Goal: Task Accomplishment & Management: Manage account settings

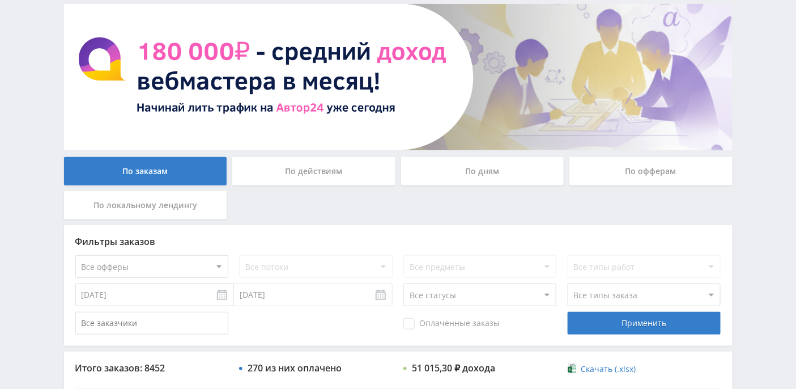
click at [629, 164] on div "По офферам" at bounding box center [651, 171] width 163 height 28
click at [0, 0] on input "По офферам" at bounding box center [0, 0] width 0 height 0
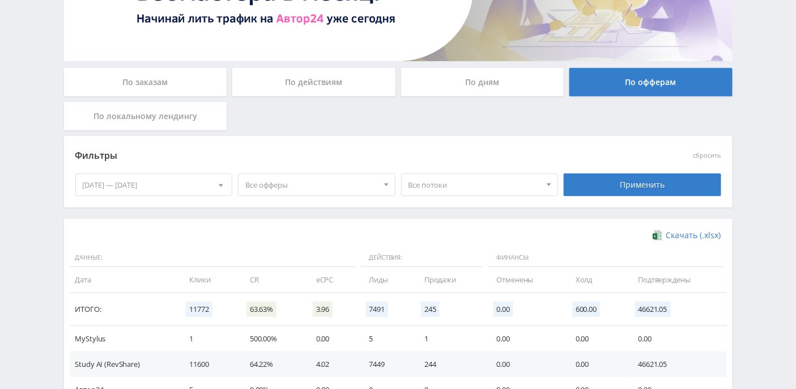
scroll to position [230, 0]
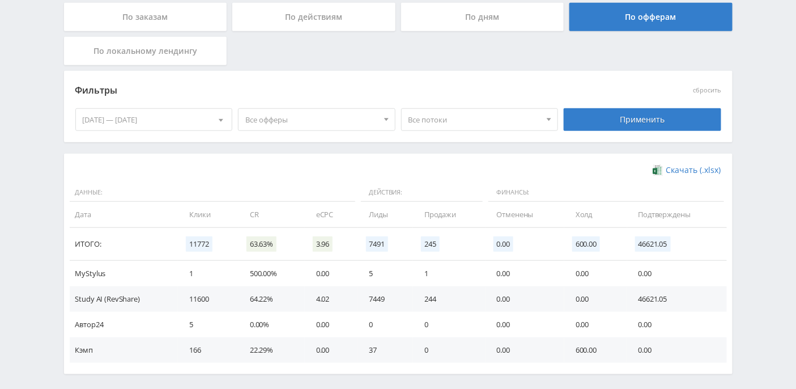
click at [544, 117] on div at bounding box center [549, 120] width 17 height 22
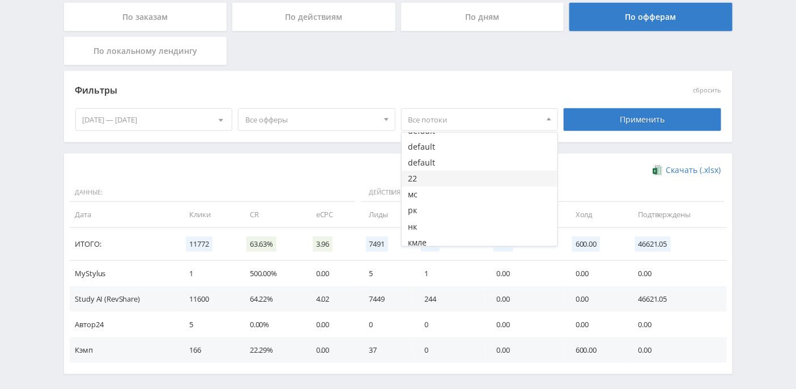
scroll to position [75, 0]
click at [437, 187] on button "22" at bounding box center [480, 192] width 156 height 16
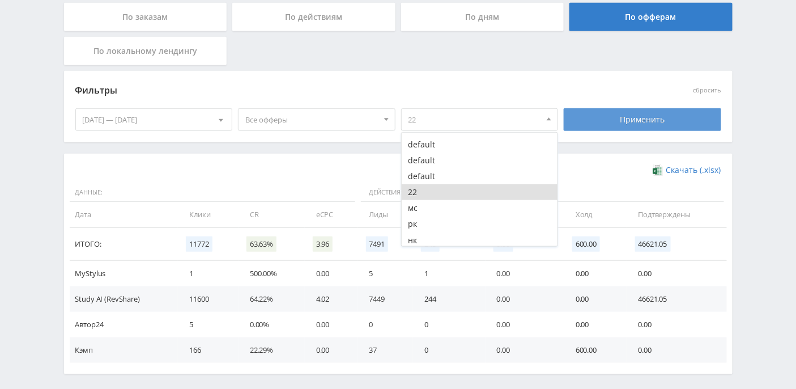
click at [606, 118] on div "Применить" at bounding box center [643, 119] width 158 height 23
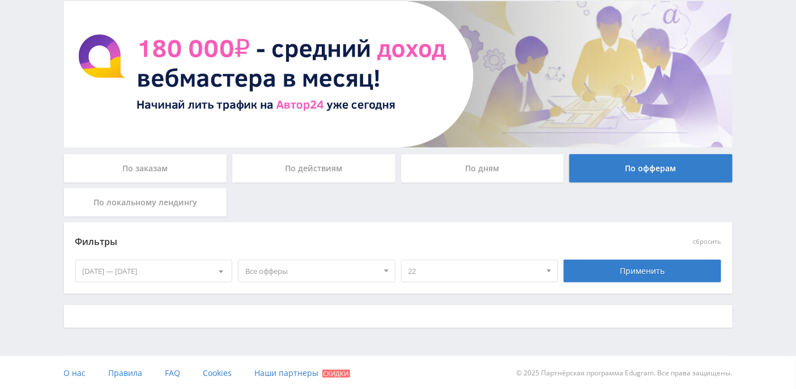
scroll to position [199, 0]
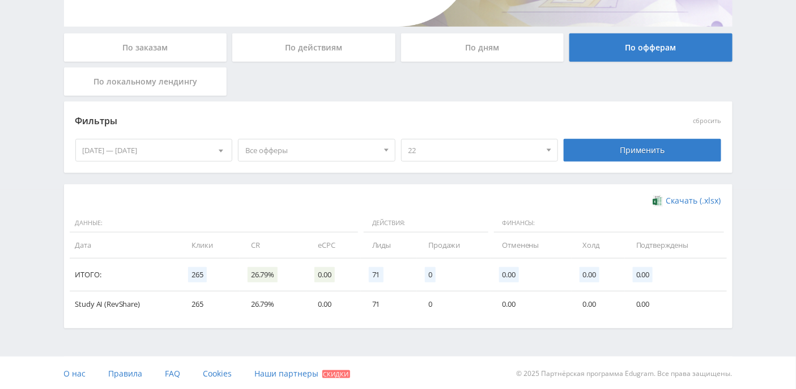
click at [485, 152] on span "22" at bounding box center [475, 150] width 133 height 22
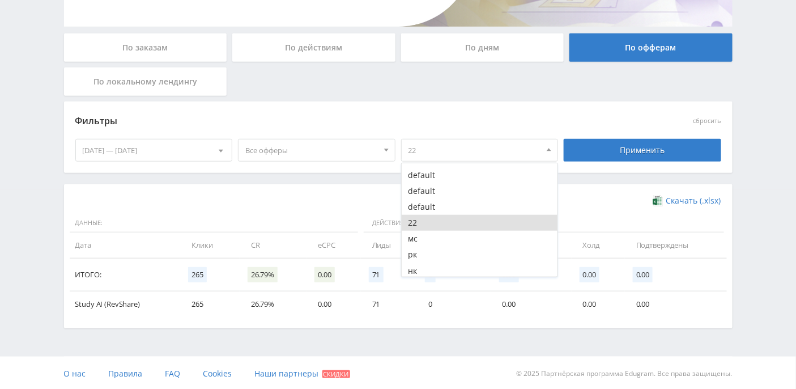
click at [414, 224] on button "22" at bounding box center [480, 223] width 156 height 16
click at [384, 154] on div at bounding box center [386, 150] width 17 height 22
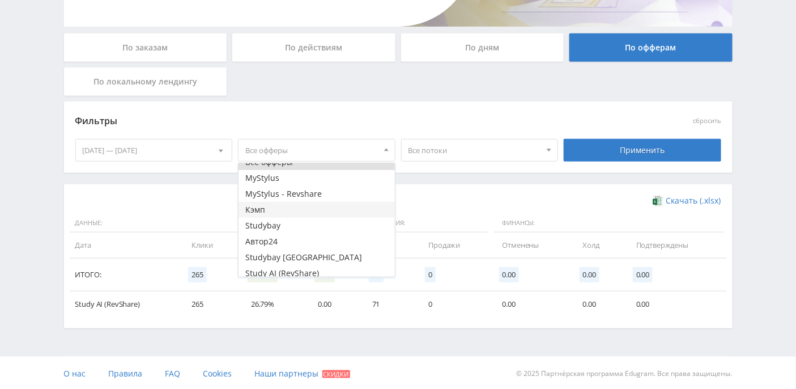
scroll to position [14, 0]
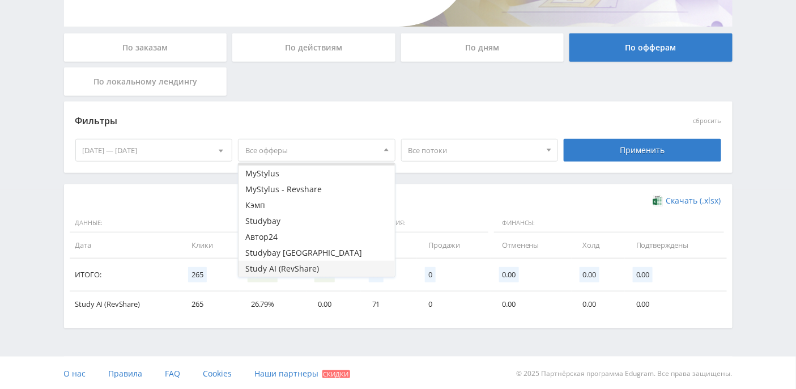
click at [316, 269] on button "Study AI (RevShare)" at bounding box center [317, 269] width 156 height 16
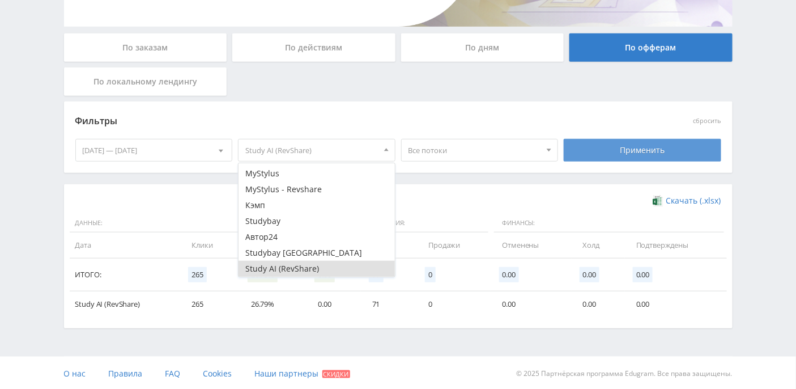
click at [635, 151] on div "Применить" at bounding box center [643, 150] width 158 height 23
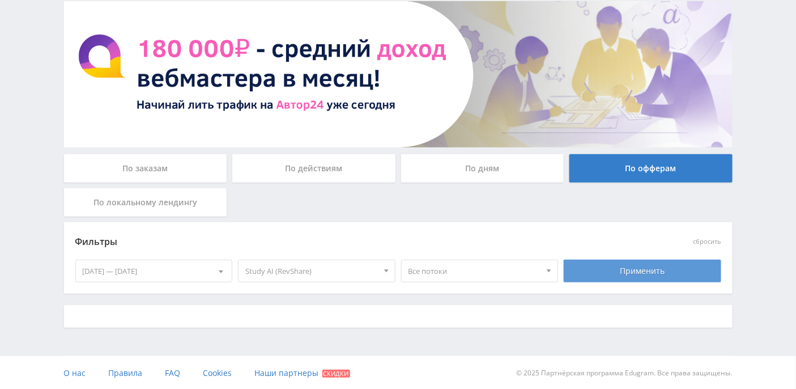
scroll to position [199, 0]
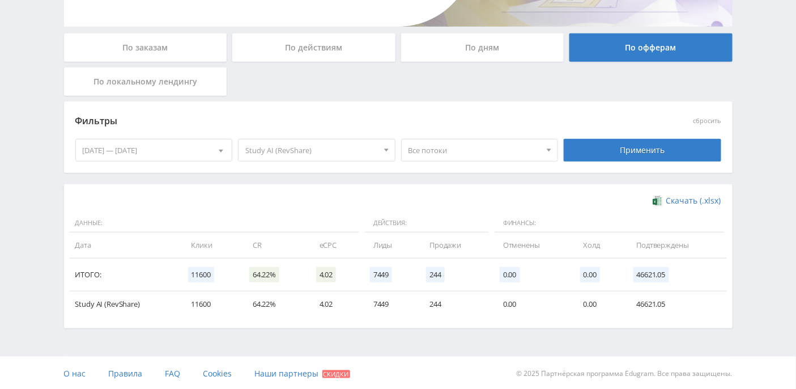
click at [522, 159] on span "Все потоки" at bounding box center [475, 150] width 133 height 22
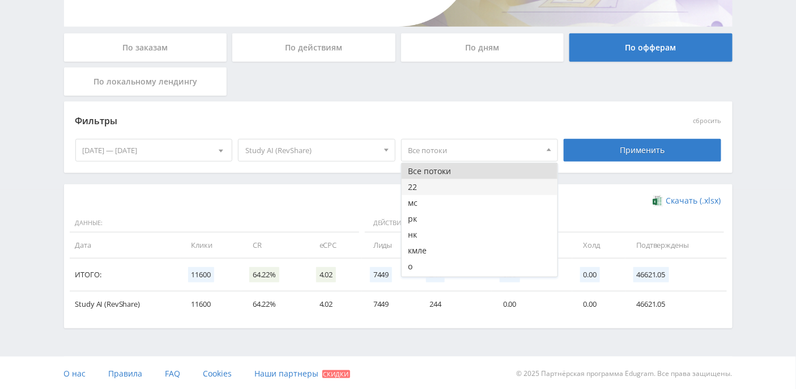
click at [469, 184] on button "22" at bounding box center [480, 187] width 156 height 16
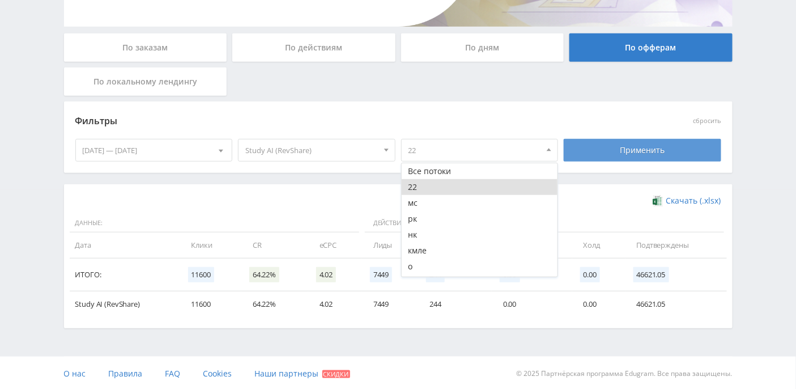
click at [632, 159] on div "Применить" at bounding box center [643, 150] width 158 height 23
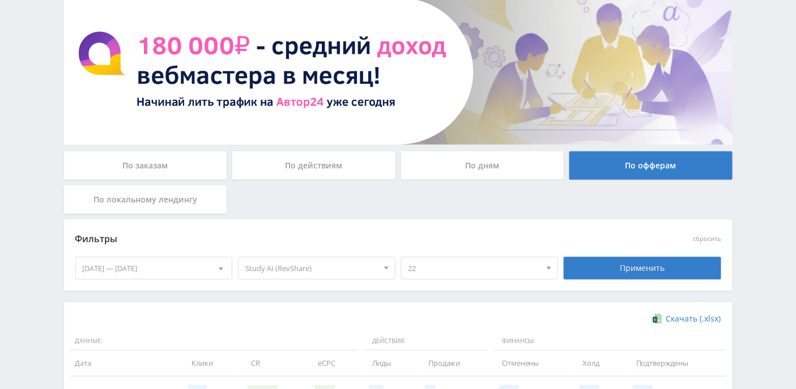
scroll to position [0, 0]
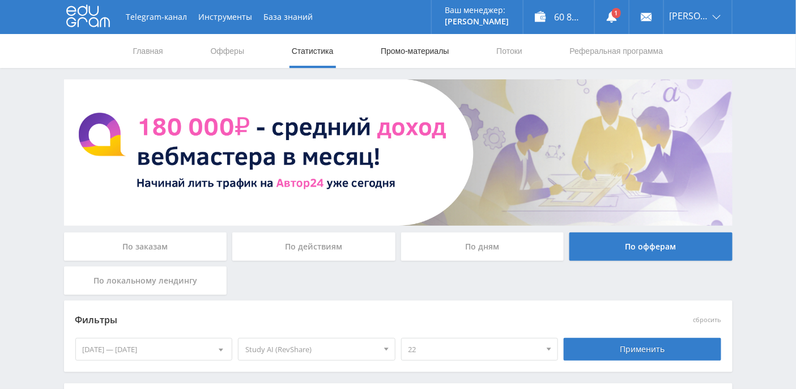
click at [409, 49] on link "Промо-материалы" at bounding box center [415, 51] width 70 height 34
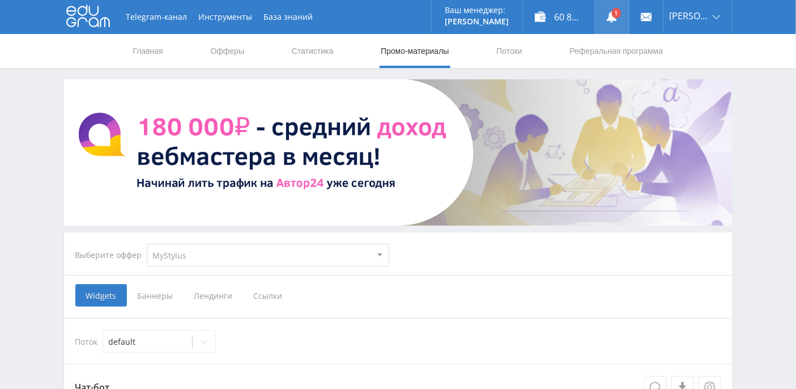
click at [617, 20] on use at bounding box center [612, 16] width 10 height 11
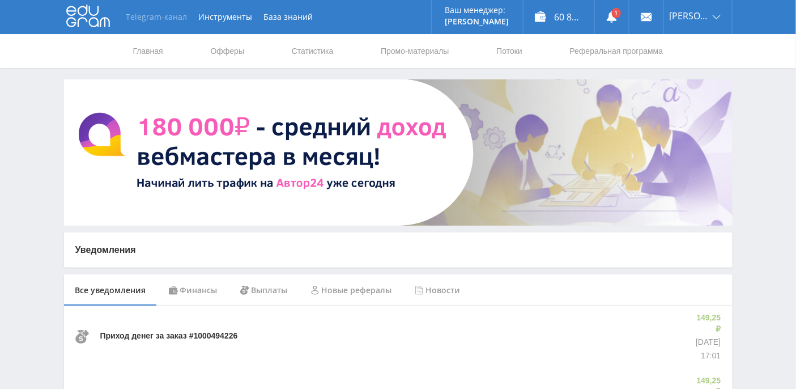
click at [179, 22] on link "Telegram-канал" at bounding box center [157, 17] width 73 height 34
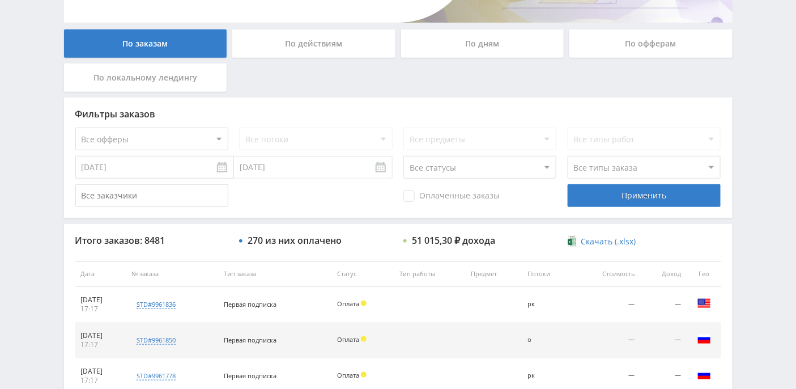
scroll to position [202, 0]
click at [215, 137] on select "Все офферы MyStylus MyStylus - Revshare Кэмп Studybay Автор24 Studybay [GEOGRAP…" at bounding box center [151, 139] width 153 height 23
select select "376"
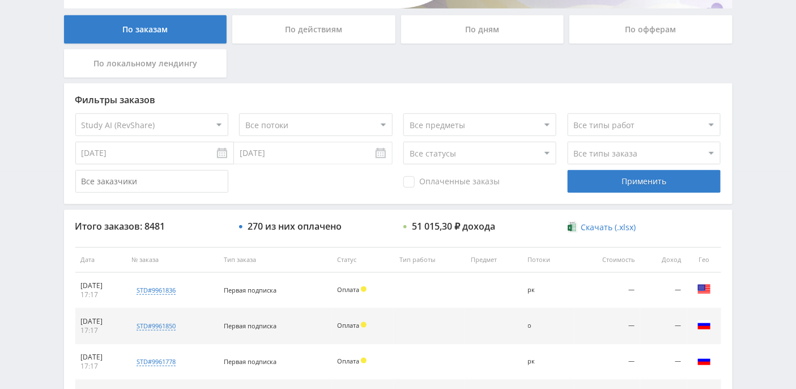
scroll to position [278, 0]
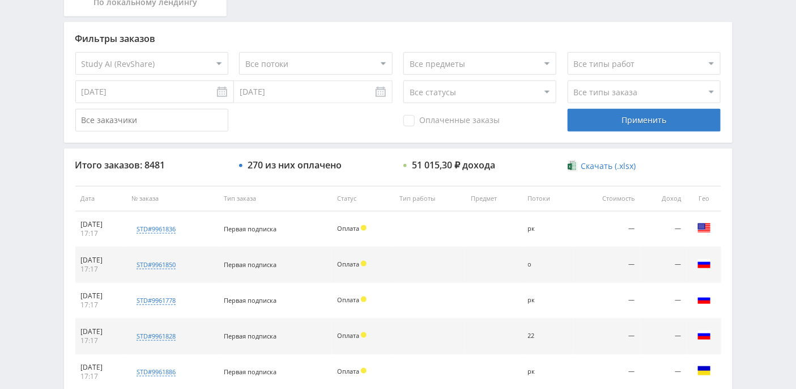
click at [537, 87] on select "Все статусы В аукционе В работе На гарантии Завершен Возврат Черновик" at bounding box center [480, 91] width 153 height 23
click at [543, 63] on select "Все предметы" at bounding box center [480, 63] width 153 height 23
click at [330, 69] on select "Все потоки 22 мс рк нк кмле о нб в ik кm default" at bounding box center [315, 63] width 153 height 23
select select "6695092"
click at [239, 52] on select "Все потоки 22 мс рк нк кмле о нб в ik кm default" at bounding box center [315, 63] width 153 height 23
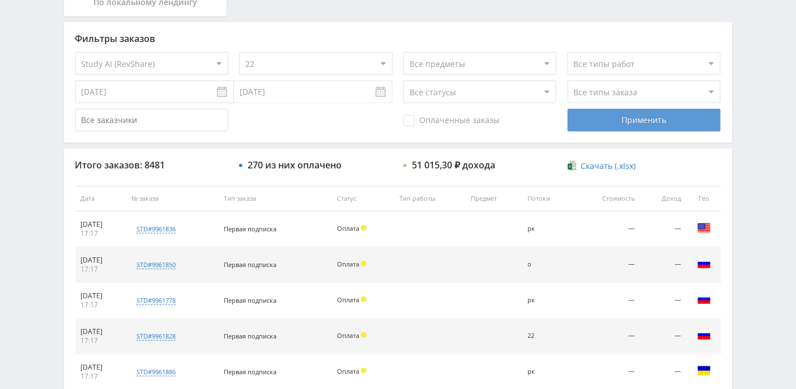
click at [607, 113] on div "Применить" at bounding box center [644, 120] width 153 height 23
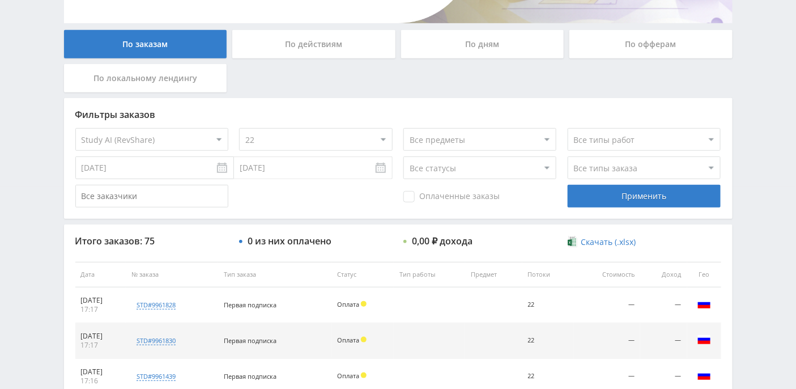
click at [655, 44] on div "По офферам" at bounding box center [651, 44] width 163 height 28
click at [0, 0] on input "По офферам" at bounding box center [0, 0] width 0 height 0
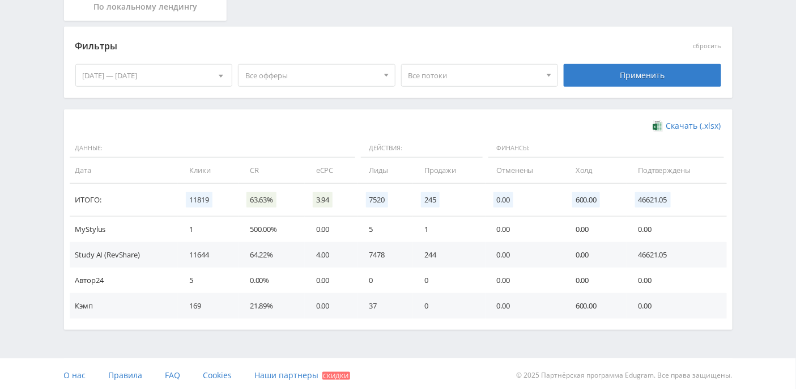
scroll to position [276, 0]
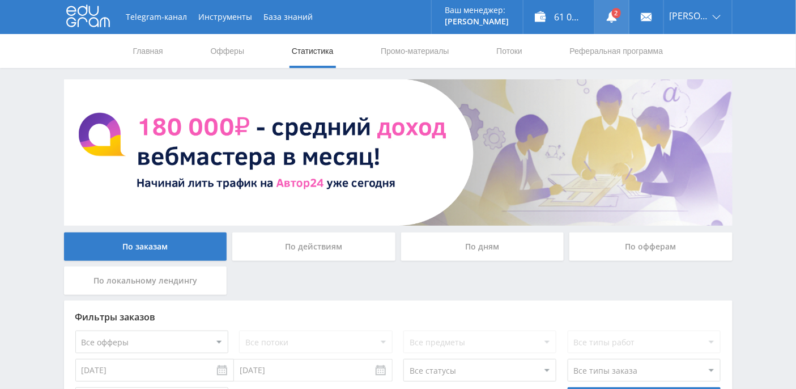
click at [624, 15] on link at bounding box center [612, 17] width 34 height 34
click at [617, 18] on use at bounding box center [612, 16] width 10 height 11
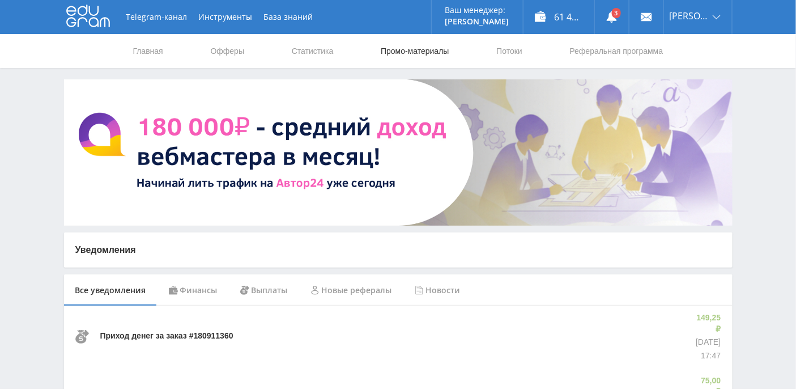
click at [389, 48] on link "Промо-материалы" at bounding box center [415, 51] width 70 height 34
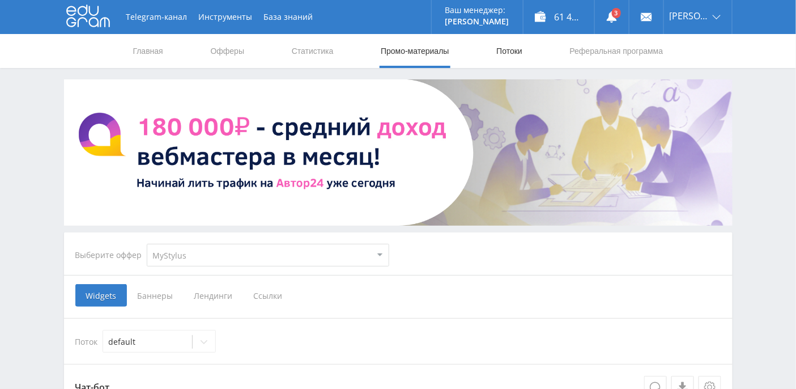
click at [511, 53] on link "Потоки" at bounding box center [509, 51] width 28 height 34
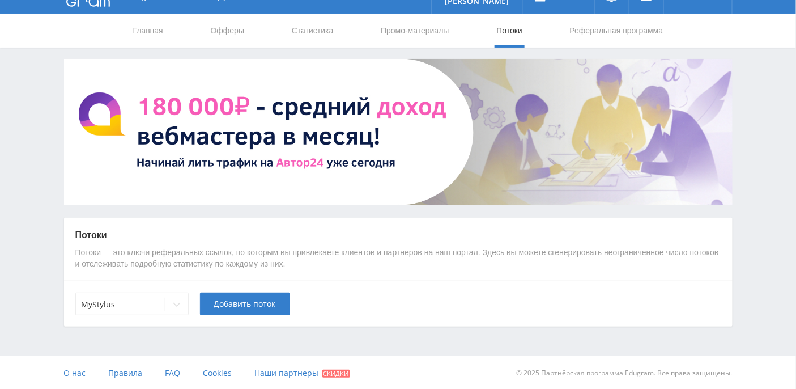
scroll to position [20, 0]
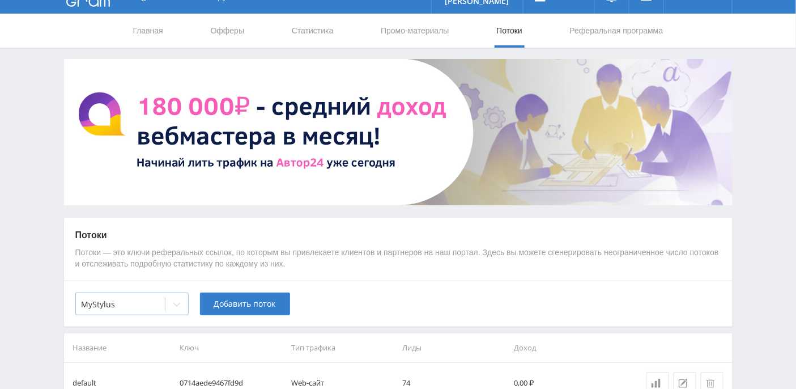
click at [183, 304] on div at bounding box center [177, 304] width 23 height 23
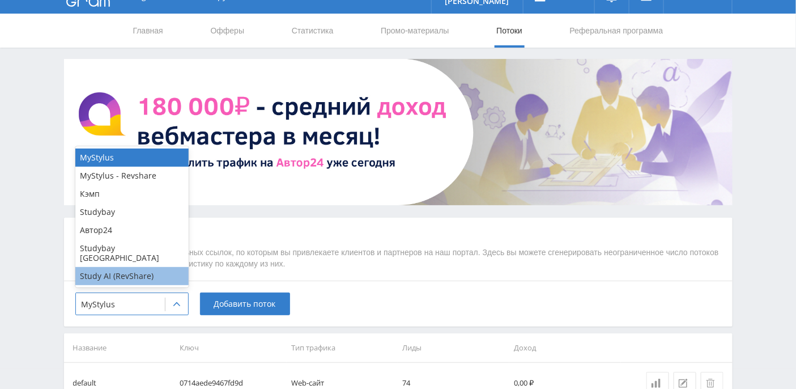
click at [143, 278] on div "Study AI (RevShare)" at bounding box center [131, 276] width 113 height 18
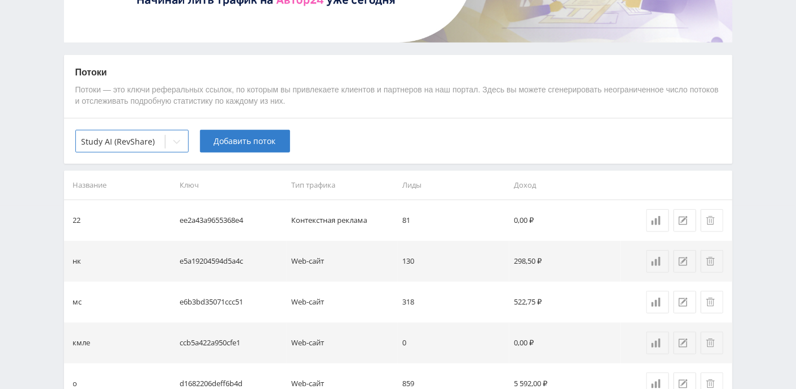
scroll to position [241, 0]
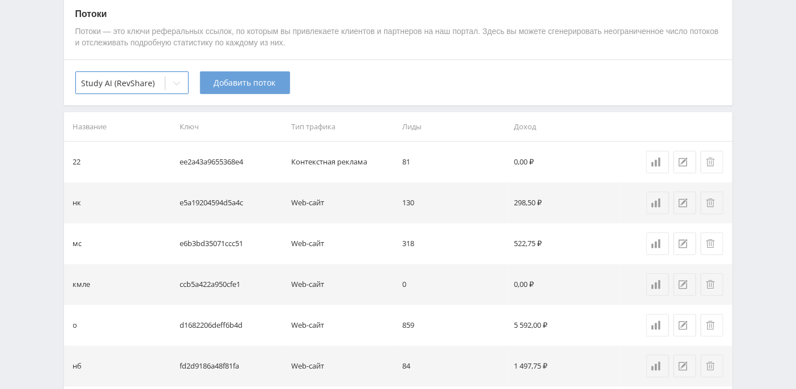
click at [227, 87] on span "Добавить поток" at bounding box center [245, 82] width 62 height 9
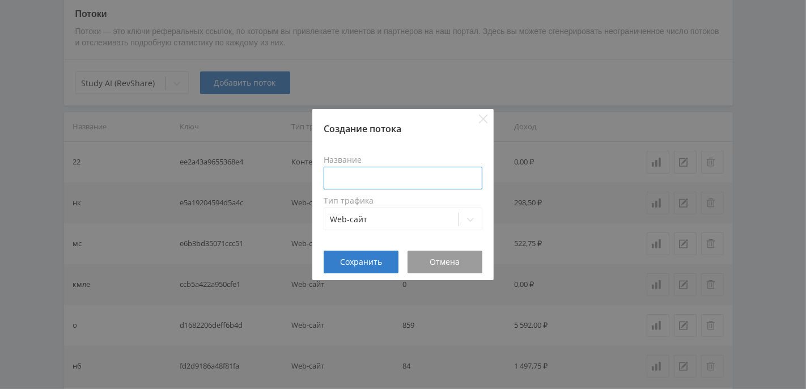
click at [378, 172] on input at bounding box center [403, 178] width 159 height 23
type input "вк"
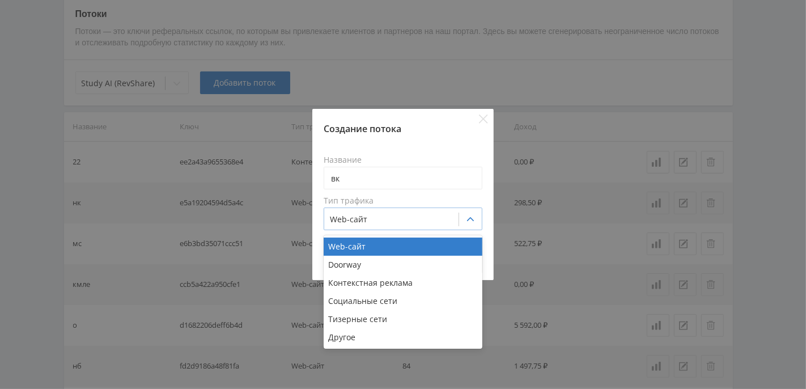
click at [465, 220] on div at bounding box center [470, 219] width 23 height 23
click at [412, 276] on div "Контекстная реклама" at bounding box center [403, 283] width 159 height 18
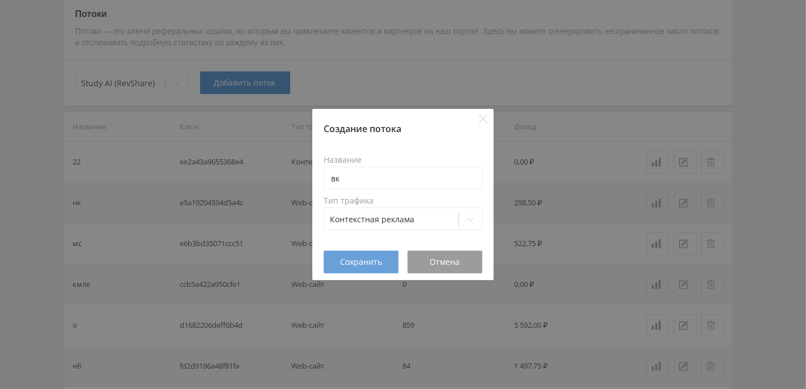
click at [376, 259] on span "Сохранить" at bounding box center [361, 261] width 42 height 9
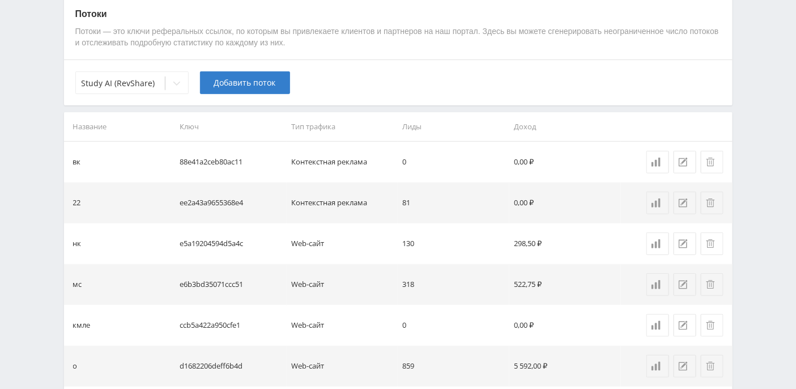
click at [21, 224] on div "Telegram-канал Инструменты База знаний Ваш менеджер: Alex Alex Online @edugram_…" at bounding box center [398, 224] width 796 height 930
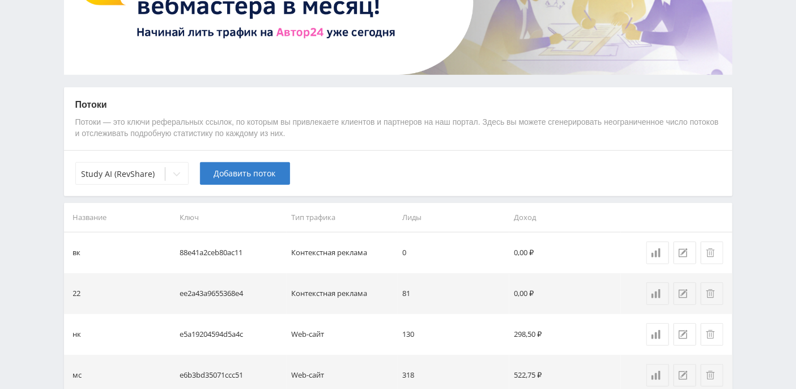
scroll to position [0, 0]
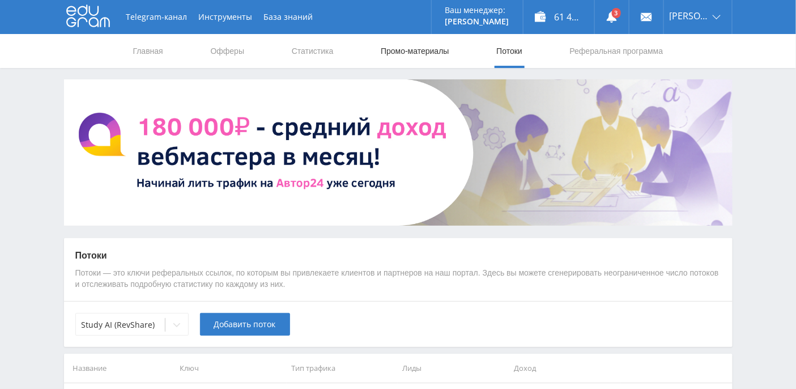
click at [406, 50] on link "Промо-материалы" at bounding box center [415, 51] width 70 height 34
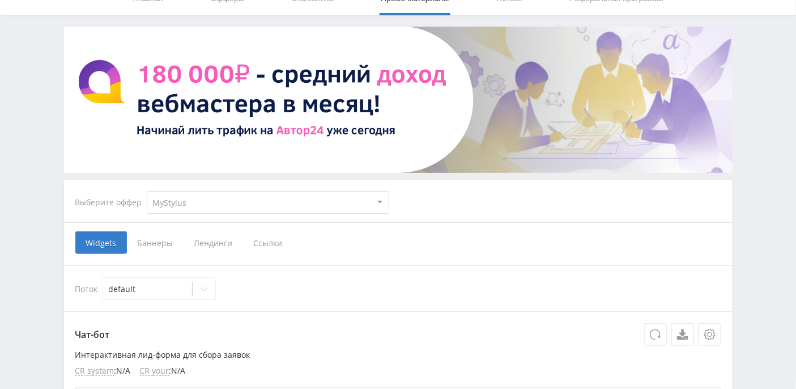
scroll to position [151, 0]
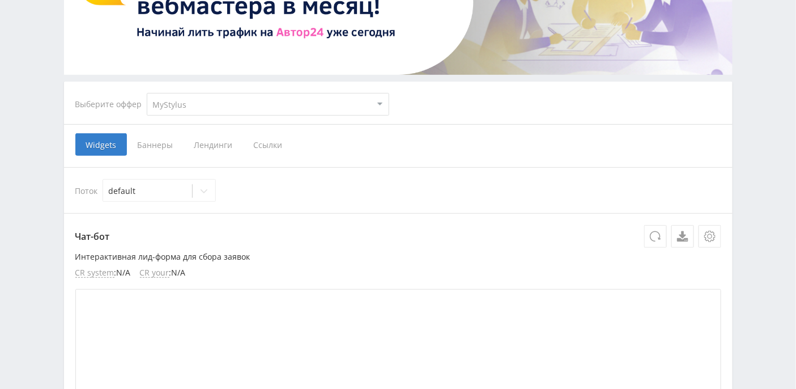
click at [204, 114] on select "MyStylus MyStylus - Revshare Кэмп Studybay Автор24 Studybay Brazil Study AI (Re…" at bounding box center [268, 104] width 243 height 23
select select "376"
click at [147, 93] on select "MyStylus MyStylus - Revshare Кэмп Studybay Автор24 Studybay Brazil Study AI (Re…" at bounding box center [268, 104] width 243 height 23
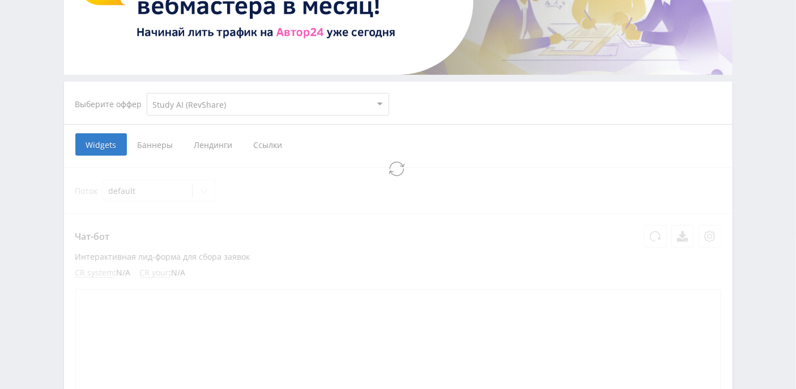
select select "376"
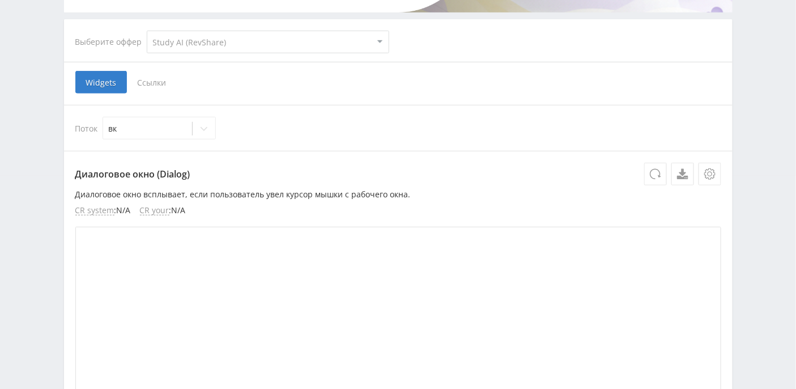
scroll to position [227, 0]
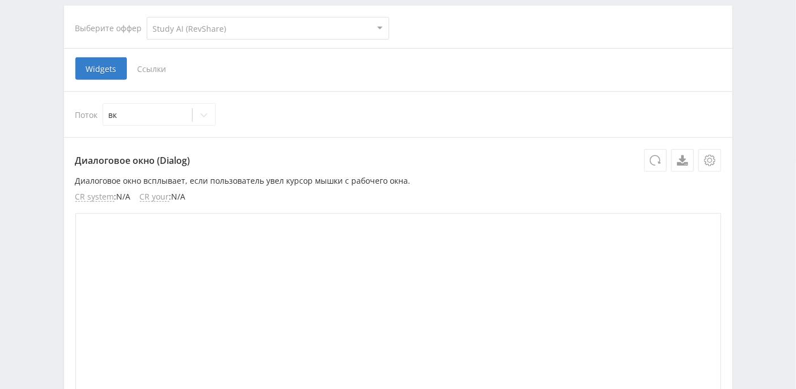
click at [161, 67] on span "Ссылки" at bounding box center [152, 68] width 50 height 23
click at [0, 0] on input "Ссылки" at bounding box center [0, 0] width 0 height 0
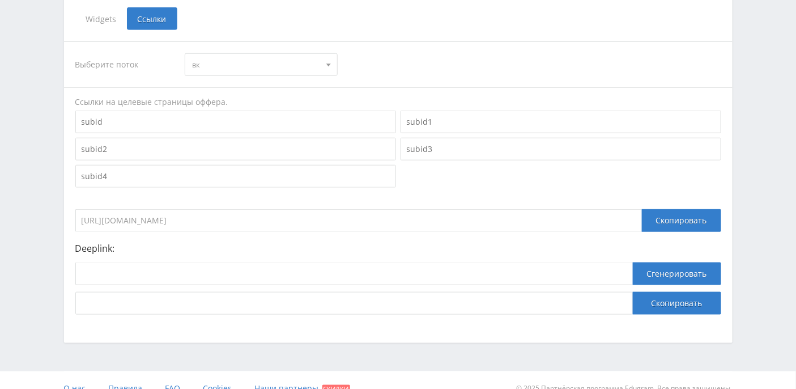
scroll to position [291, 0]
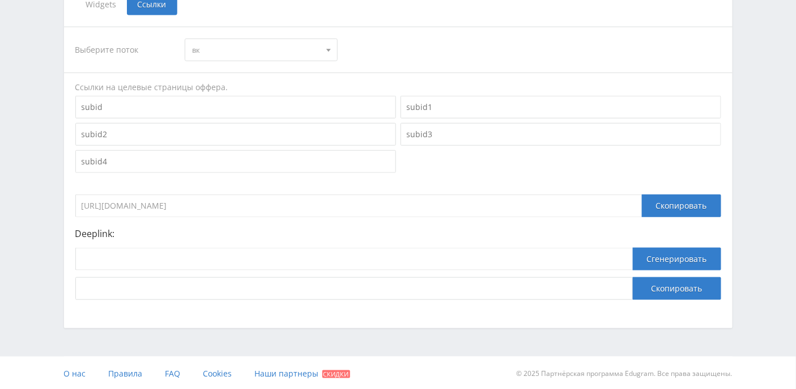
drag, startPoint x: 266, startPoint y: 204, endPoint x: 44, endPoint y: 202, distance: 221.7
click at [44, 202] on div "Telegram-канал Инструменты База знаний Ваш менеджер: Alex Alex Online @edugram_…" at bounding box center [398, 50] width 796 height 682
click at [193, 260] on input at bounding box center [354, 259] width 558 height 23
paste input "https://study24.ai/chat/videogen"
type input "https://study24.ai/chat/videogen"
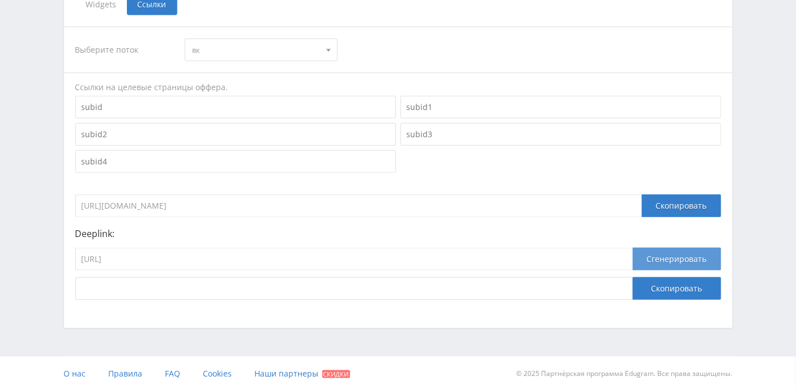
click at [671, 256] on button "Сгенерировать" at bounding box center [677, 259] width 88 height 23
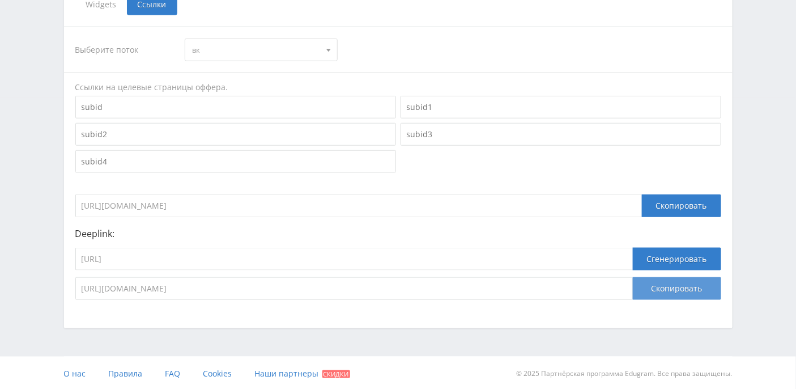
click at [668, 287] on button "Скопировать" at bounding box center [677, 288] width 88 height 23
drag, startPoint x: 226, startPoint y: 261, endPoint x: 29, endPoint y: 261, distance: 196.1
click at [29, 261] on div "Telegram-канал Инструменты База знаний Ваш менеджер: Alex Alex Online @edugram_…" at bounding box center [398, 50] width 796 height 682
paste input "sora"
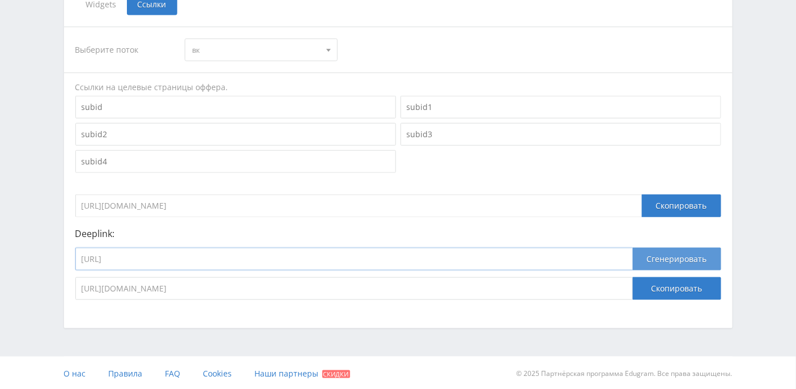
type input "https://study24.ai/chat/sora"
click at [684, 256] on button "Сгенерировать" at bounding box center [677, 259] width 88 height 23
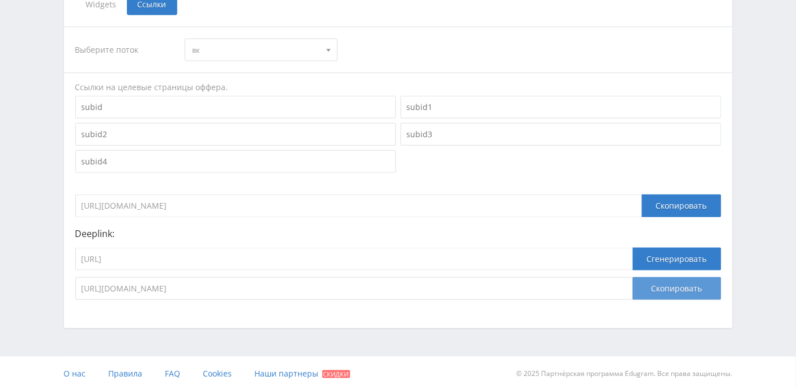
click at [672, 284] on button "Скопировать" at bounding box center [677, 288] width 88 height 23
click at [299, 260] on input "https://study24.ai/chat/sora" at bounding box center [354, 259] width 558 height 23
drag, startPoint x: 318, startPoint y: 258, endPoint x: 27, endPoint y: 261, distance: 291.4
click at [27, 261] on div "Telegram-канал Инструменты База знаний Ваш менеджер: Alex Alex Online @edugram_…" at bounding box center [398, 50] width 796 height 682
paste input "google_veo3"
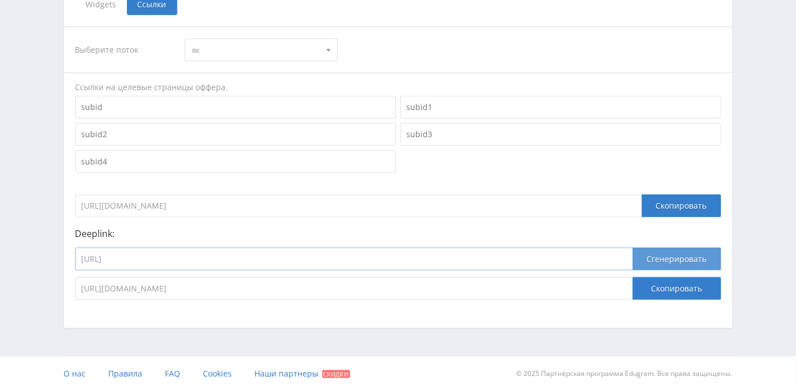
type input "https://study24.ai/chat/google_veo3"
click at [672, 259] on button "Сгенерировать" at bounding box center [677, 259] width 88 height 23
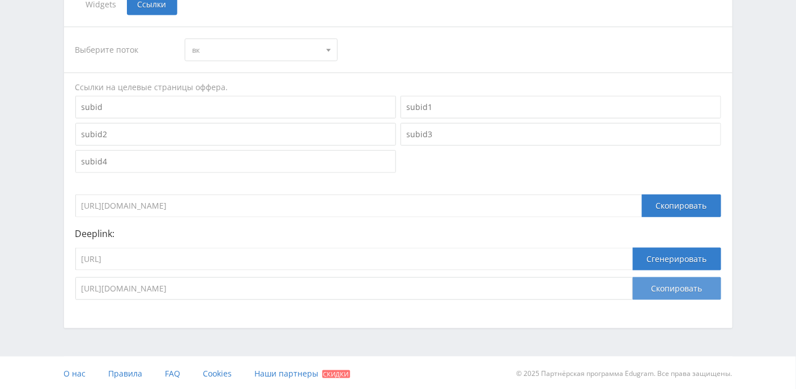
click at [663, 294] on button "Скопировать" at bounding box center [677, 288] width 88 height 23
drag, startPoint x: 241, startPoint y: 253, endPoint x: 65, endPoint y: 249, distance: 176.9
click at [65, 249] on div "Выберите поток вк вк 22 мс рк нк кмле о нб в ik кm default Ссылки на целевые ст…" at bounding box center [398, 163] width 669 height 296
paste input "kling_1_6"
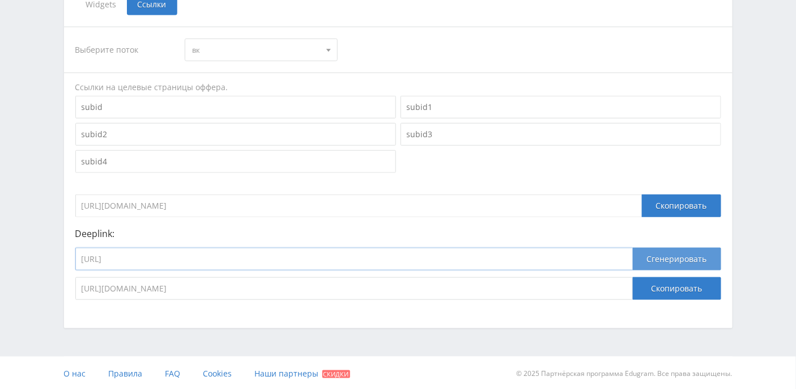
type input "https://study24.ai/chat/kling_1_6"
click at [662, 257] on button "Сгенерировать" at bounding box center [677, 259] width 88 height 23
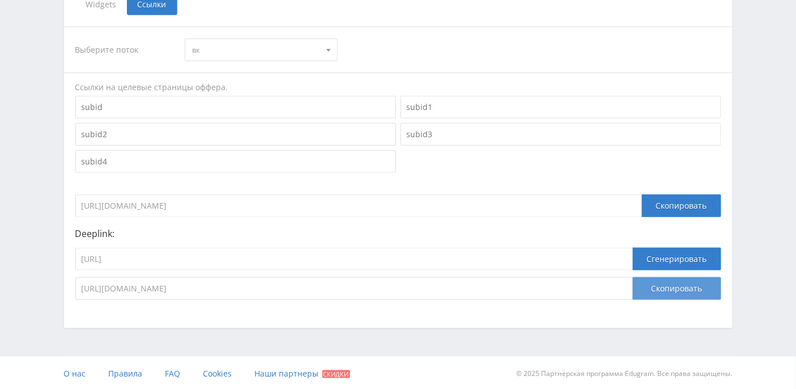
click at [665, 285] on button "Скопировать" at bounding box center [677, 288] width 88 height 23
drag, startPoint x: 223, startPoint y: 259, endPoint x: 30, endPoint y: 256, distance: 192.8
click at [30, 256] on div "Telegram-канал Инструменты База знаний Ваш менеджер: Alex Alex Online @edugram_…" at bounding box center [398, 50] width 796 height 682
paste input "videogen"
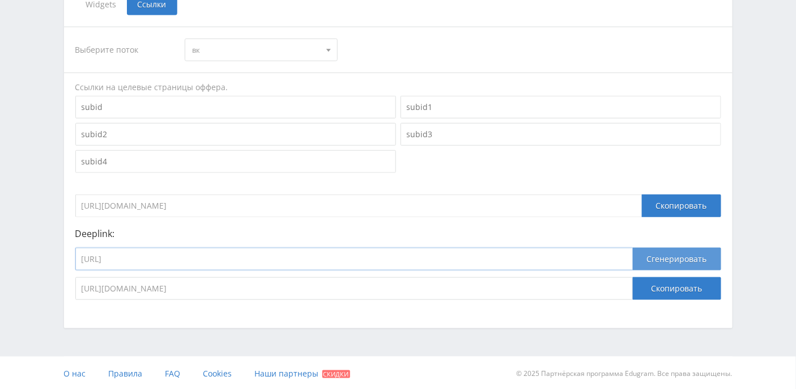
type input "https://study24.ai/chat/videogen"
click at [666, 262] on button "Сгенерировать" at bounding box center [677, 259] width 88 height 23
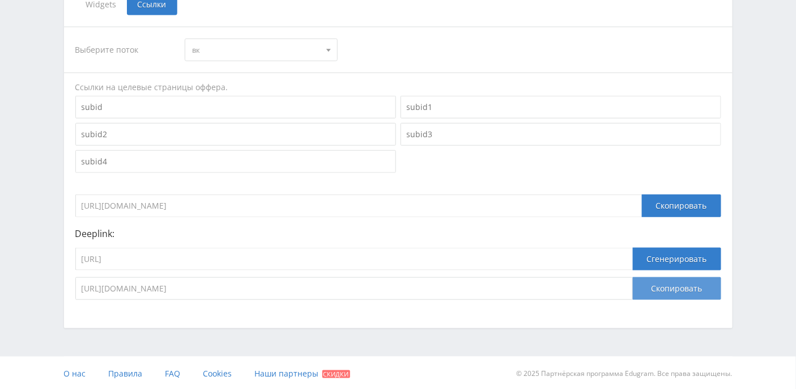
click at [689, 287] on button "Скопировать" at bounding box center [677, 288] width 88 height 23
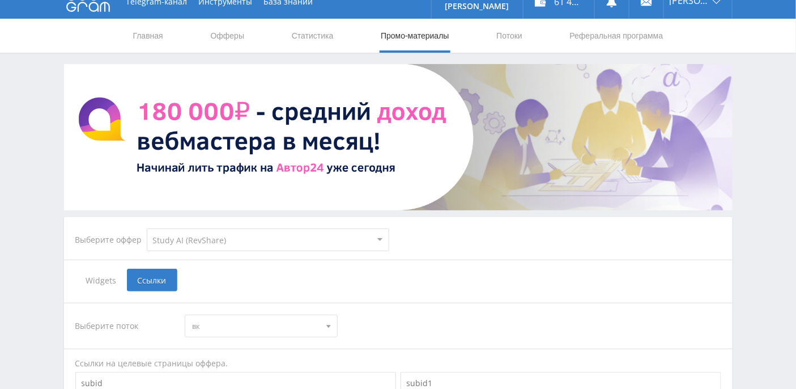
scroll to position [0, 0]
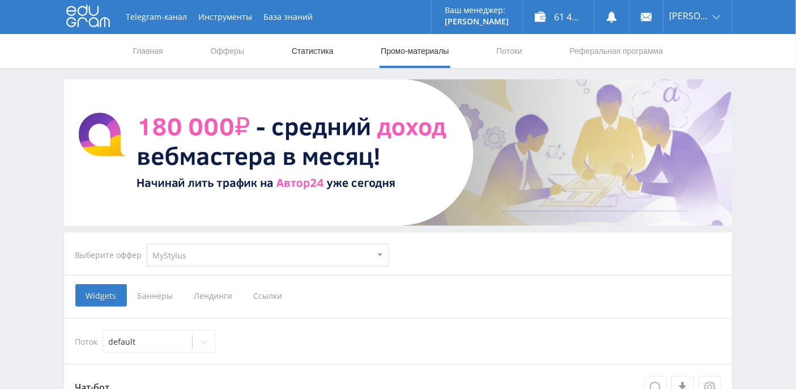
click at [329, 53] on link "Статистика" at bounding box center [313, 51] width 44 height 34
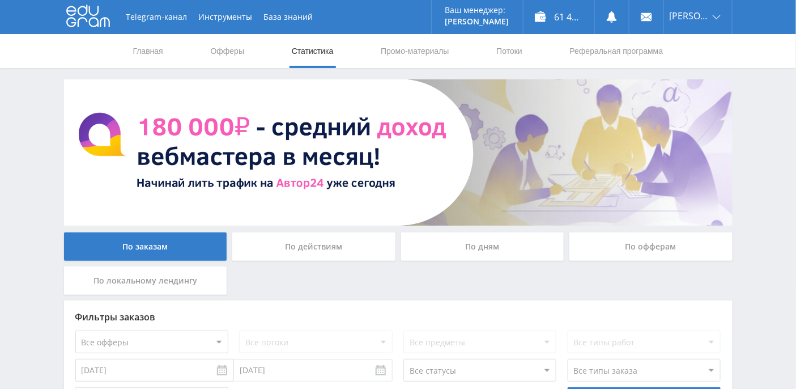
click at [490, 240] on div "По дням" at bounding box center [482, 246] width 163 height 28
click at [0, 0] on input "По дням" at bounding box center [0, 0] width 0 height 0
click at [422, 54] on link "Промо-материалы" at bounding box center [415, 51] width 70 height 34
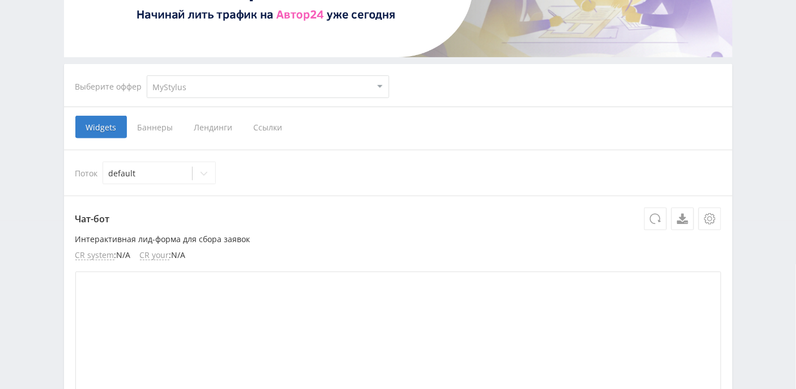
scroll to position [227, 0]
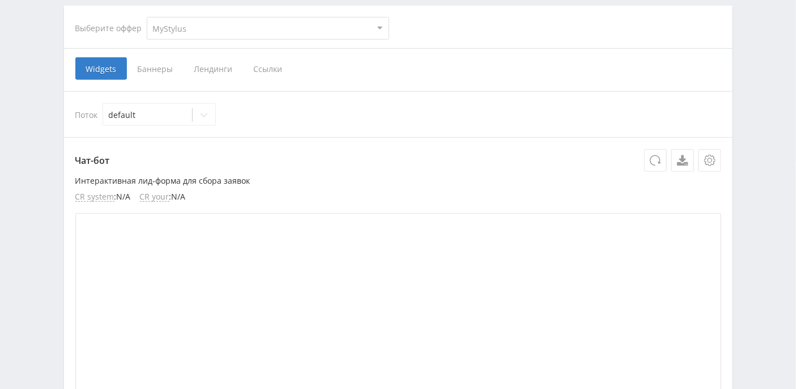
click at [266, 34] on select "MyStylus MyStylus - Revshare Кэмп Studybay Автор24 Studybay [GEOGRAPHIC_DATA] S…" at bounding box center [268, 28] width 243 height 23
select select "376"
click at [147, 17] on select "MyStylus MyStylus - Revshare Кэмп Studybay Автор24 Studybay [GEOGRAPHIC_DATA] S…" at bounding box center [268, 28] width 243 height 23
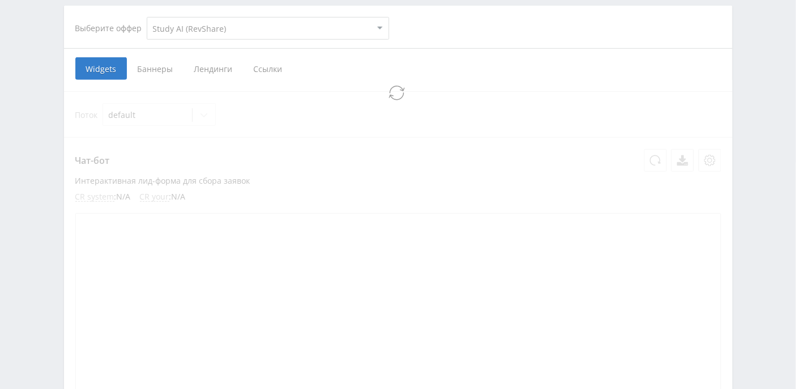
select select "376"
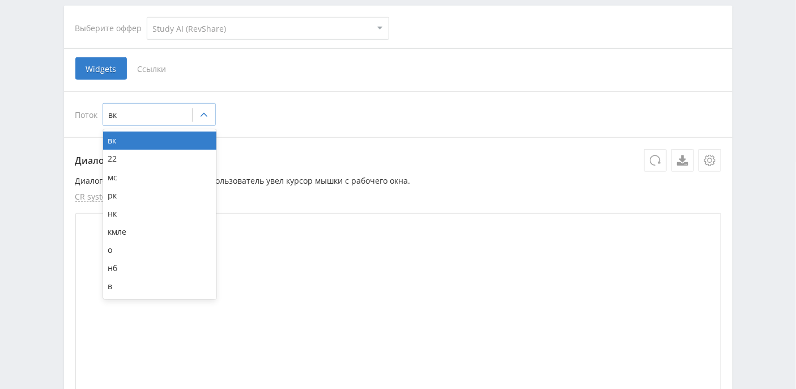
click at [206, 112] on icon at bounding box center [204, 115] width 9 height 9
click at [160, 283] on div "в" at bounding box center [159, 286] width 113 height 18
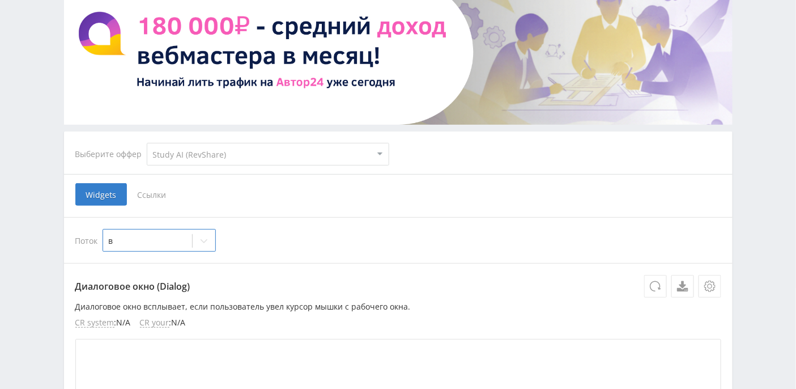
scroll to position [60, 0]
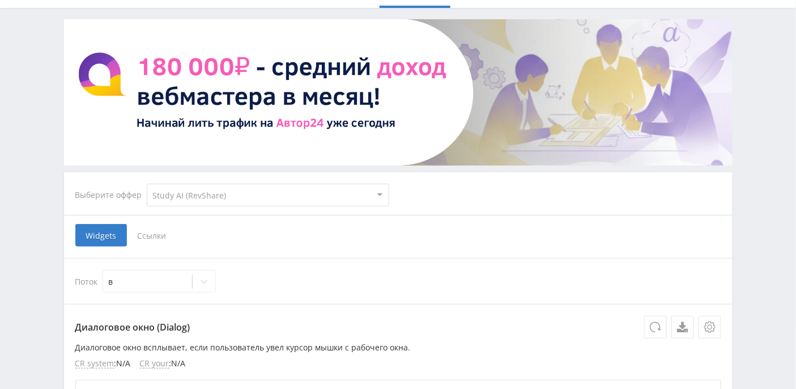
click at [157, 237] on span "Ссылки" at bounding box center [152, 235] width 50 height 23
click at [0, 0] on input "Ссылки" at bounding box center [0, 0] width 0 height 0
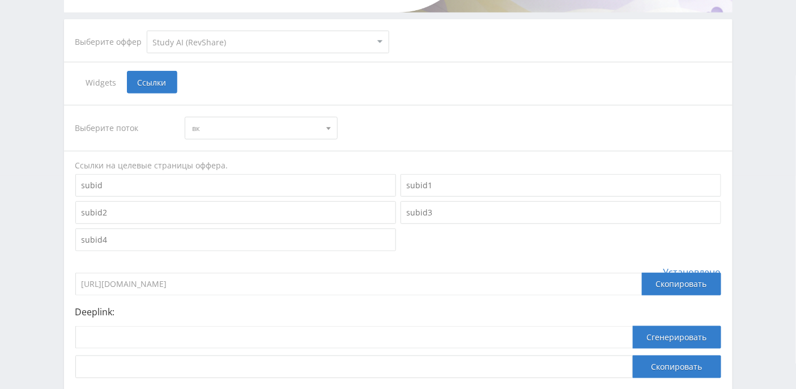
scroll to position [291, 0]
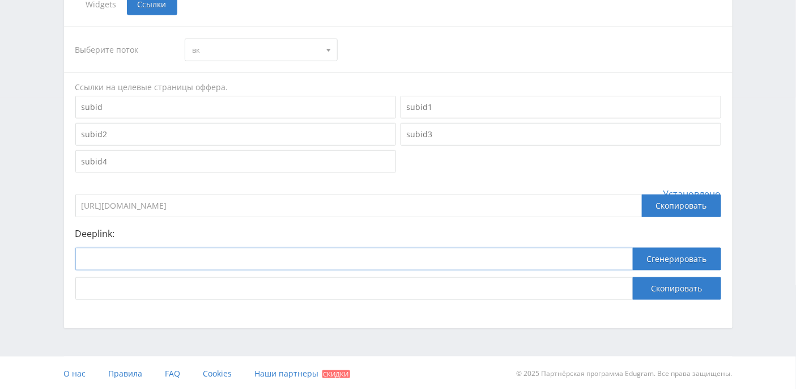
click at [155, 251] on input at bounding box center [354, 259] width 558 height 23
paste input "https://study24.ai/chat/google_veo3"
type input "https://study24.ai/chat/google_veo3"
click at [674, 257] on button "Сгенерировать" at bounding box center [677, 259] width 88 height 23
click at [678, 298] on button "Скопировать" at bounding box center [677, 288] width 88 height 23
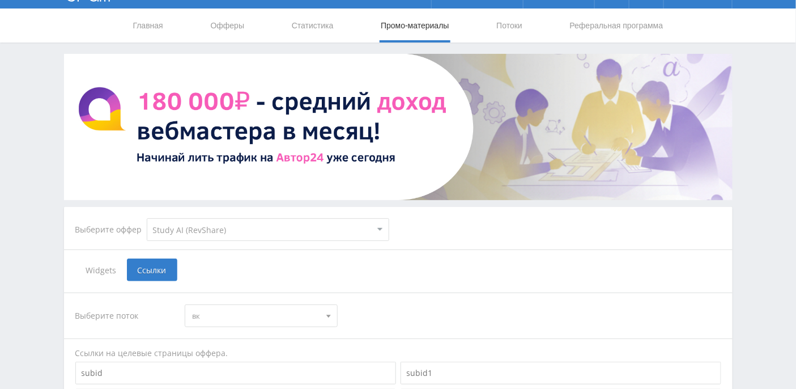
scroll to position [0, 0]
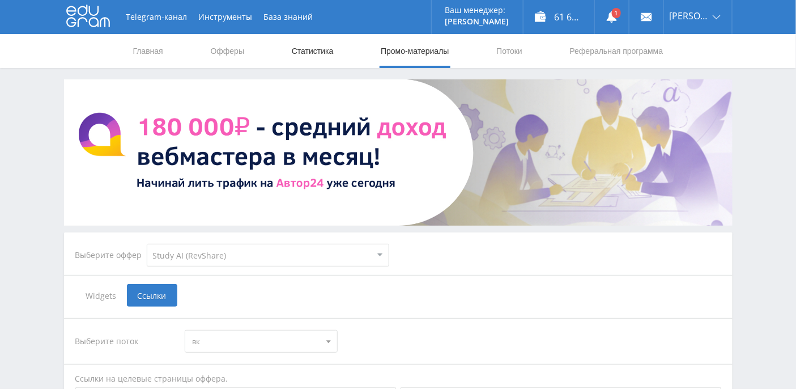
click at [310, 54] on link "Статистика" at bounding box center [313, 51] width 44 height 34
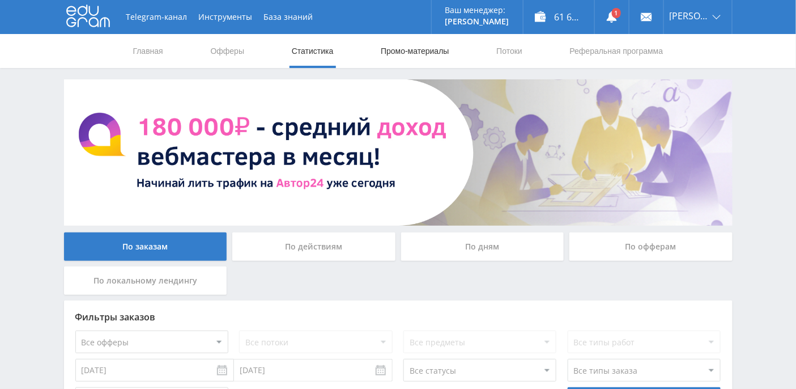
click at [421, 53] on link "Промо-материалы" at bounding box center [415, 51] width 70 height 34
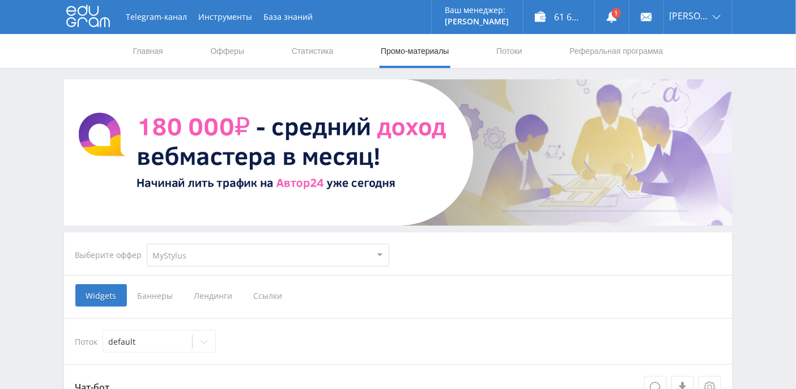
scroll to position [151, 0]
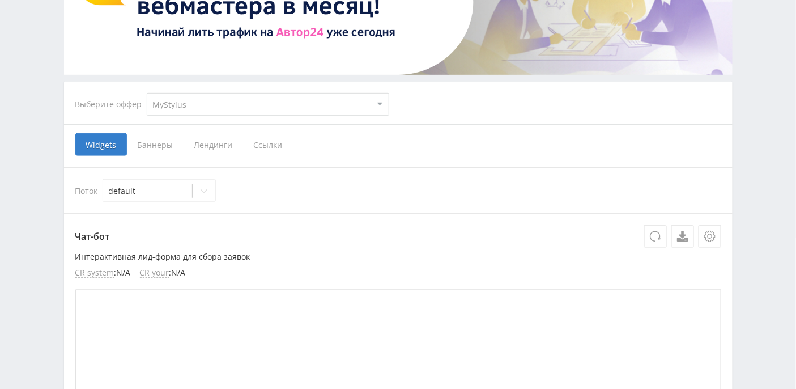
click at [382, 104] on select "MyStylus MyStylus - Revshare Кэмп Studybay Автор24 Studybay Brazil Study AI (Re…" at bounding box center [268, 104] width 243 height 23
select select "376"
click at [147, 93] on select "MyStylus MyStylus - Revshare Кэмп Studybay Автор24 Studybay Brazil Study AI (Re…" at bounding box center [268, 104] width 243 height 23
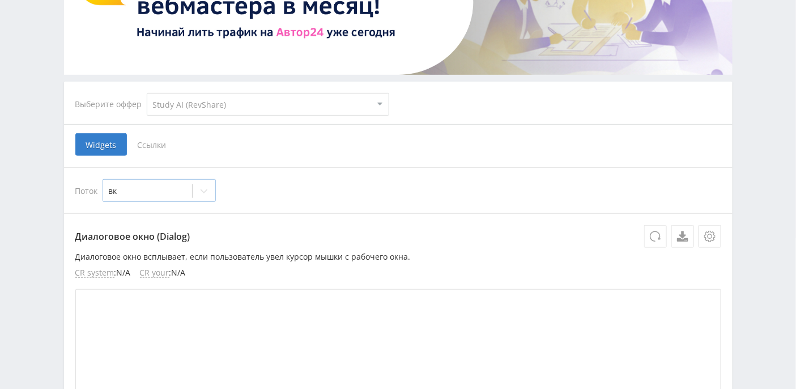
click at [202, 190] on icon at bounding box center [204, 191] width 9 height 9
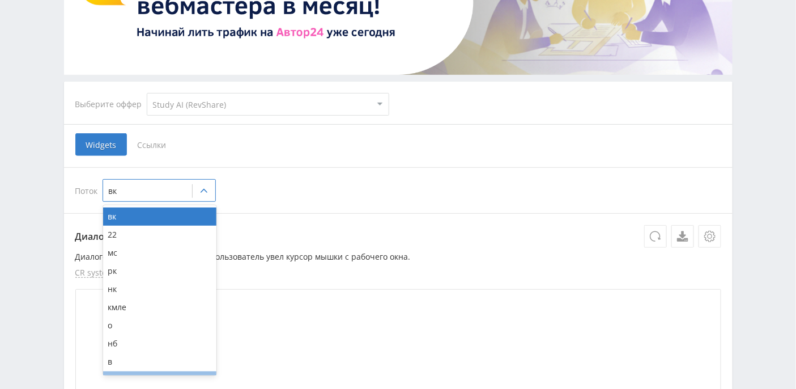
scroll to position [52, 0]
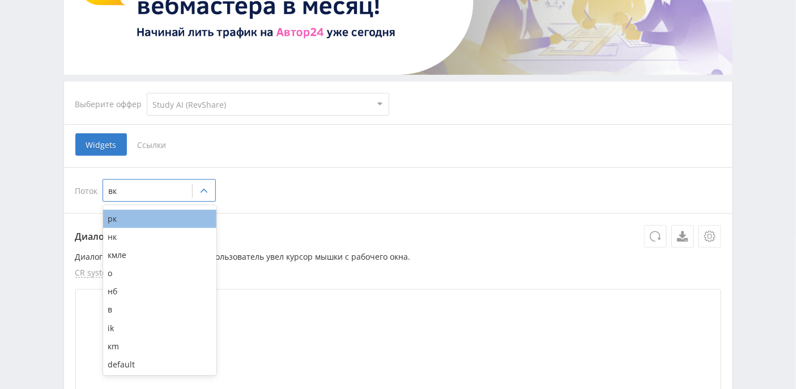
click at [144, 217] on div "рк" at bounding box center [159, 219] width 113 height 18
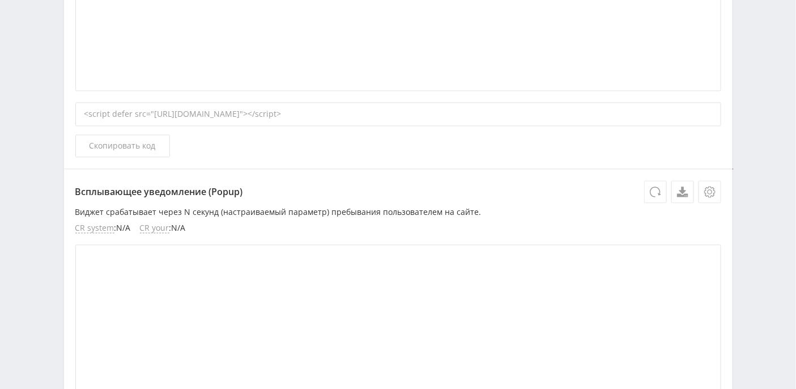
scroll to position [88, 0]
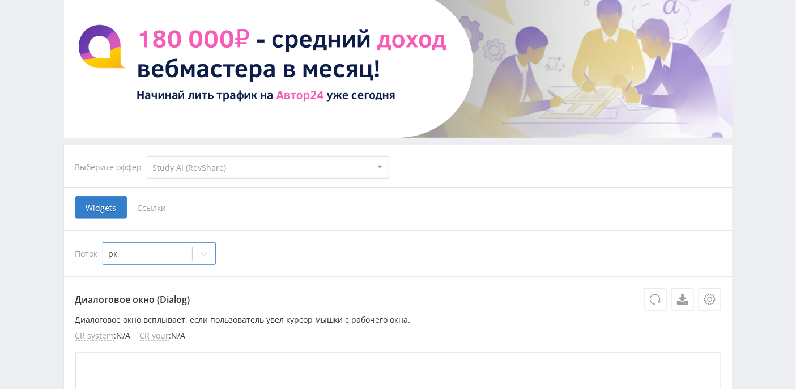
click at [227, 163] on select "MyStylus MyStylus - Revshare Кэмп Studybay Автор24 Studybay Brazil Study AI (Re…" at bounding box center [268, 167] width 243 height 23
select select "340"
click at [147, 156] on select "MyStylus MyStylus - Revshare Кэмп Studybay Автор24 Studybay Brazil Study AI (Re…" at bounding box center [268, 167] width 243 height 23
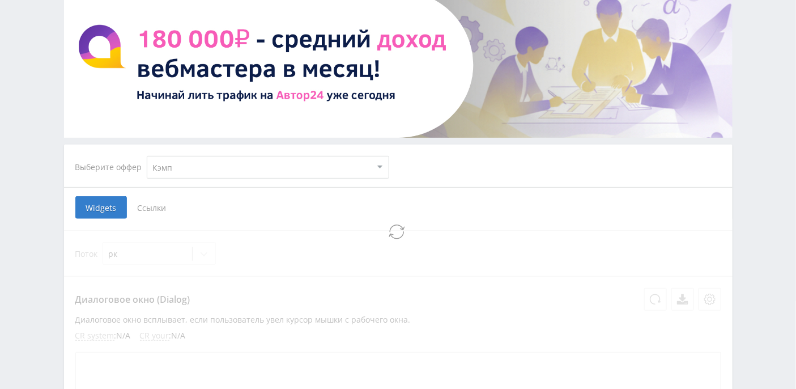
select select "340"
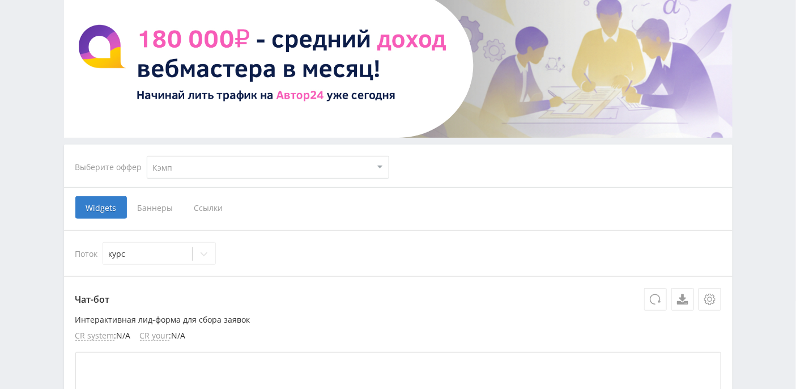
click at [163, 207] on span "Баннеры" at bounding box center [155, 207] width 57 height 23
click at [0, 0] on input "Баннеры" at bounding box center [0, 0] width 0 height 0
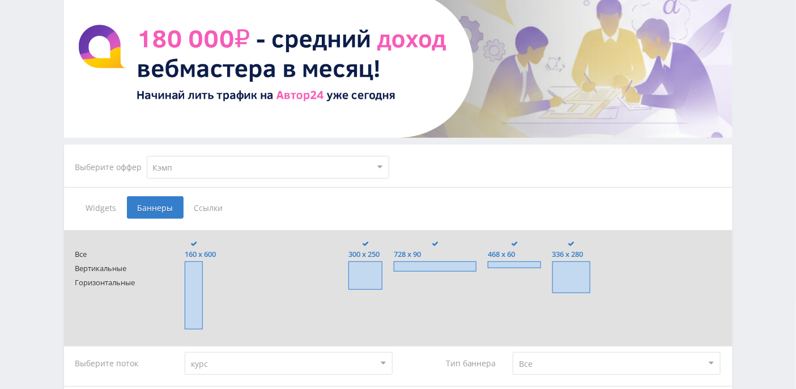
click at [206, 205] on span "Ссылки" at bounding box center [209, 207] width 50 height 23
click at [0, 0] on input "Ссылки" at bounding box center [0, 0] width 0 height 0
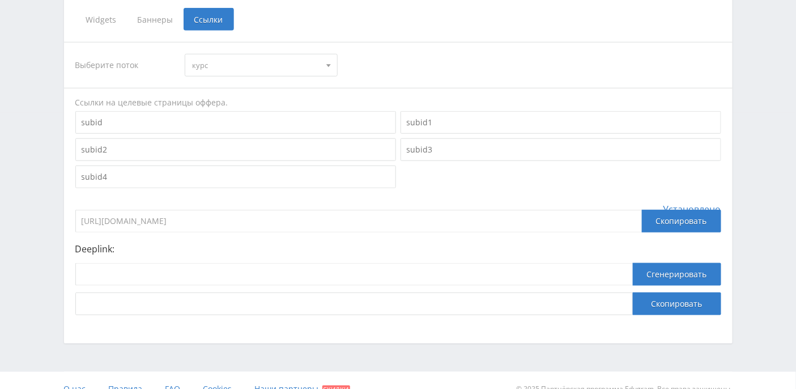
scroll to position [291, 0]
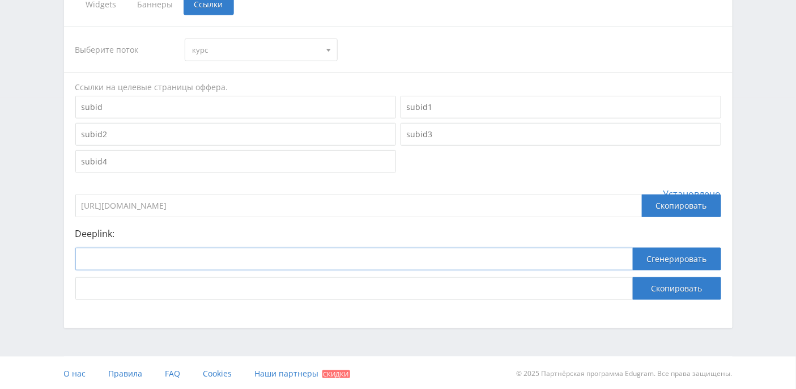
click at [203, 253] on input at bounding box center [354, 259] width 558 height 23
paste input "https://kampus.ai/gpt-bot/nejroset-generator-dokladov/"
type input "https://kampus.ai/gpt-bot/nejroset-generator-dokladov/"
click at [666, 259] on button "Сгенерировать" at bounding box center [677, 259] width 88 height 23
click at [677, 290] on button "Скопировать" at bounding box center [677, 288] width 88 height 23
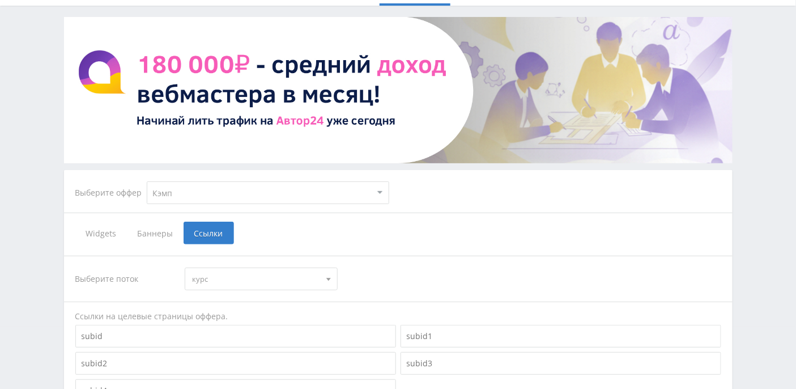
scroll to position [75, 0]
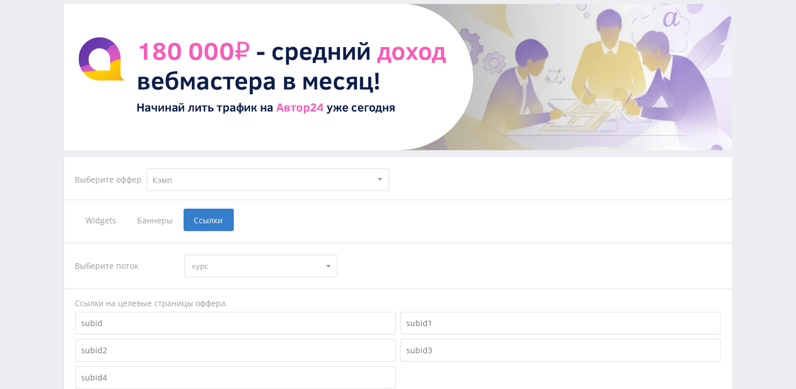
click at [381, 179] on select "MyStylus MyStylus - Revshare Кэмп Studybay Автор24 Studybay Brazil Study AI (Re…" at bounding box center [268, 179] width 243 height 23
select select "376"
click at [147, 168] on select "MyStylus MyStylus - Revshare Кэмп Studybay Автор24 Studybay Brazil Study AI (Re…" at bounding box center [268, 179] width 243 height 23
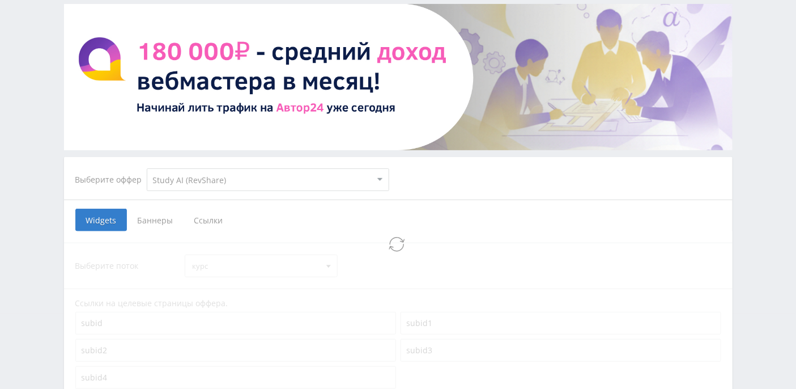
select select "376"
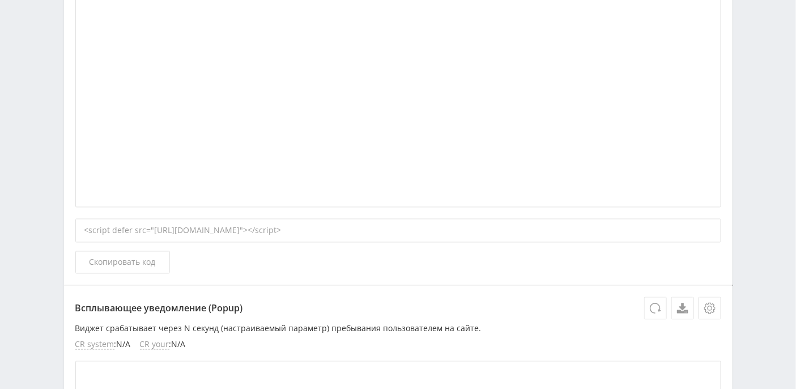
scroll to position [137, 0]
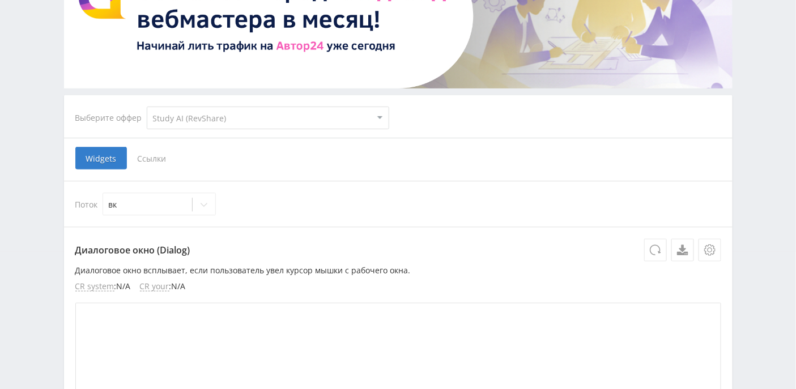
click at [152, 160] on span "Ссылки" at bounding box center [152, 158] width 50 height 23
click at [0, 0] on input "Ссылки" at bounding box center [0, 0] width 0 height 0
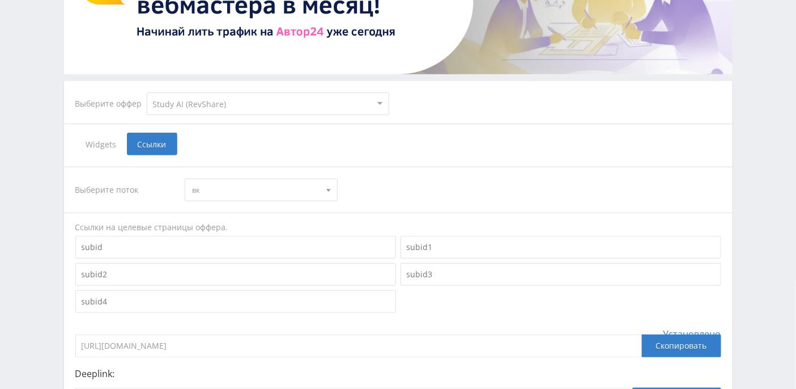
scroll to position [291, 0]
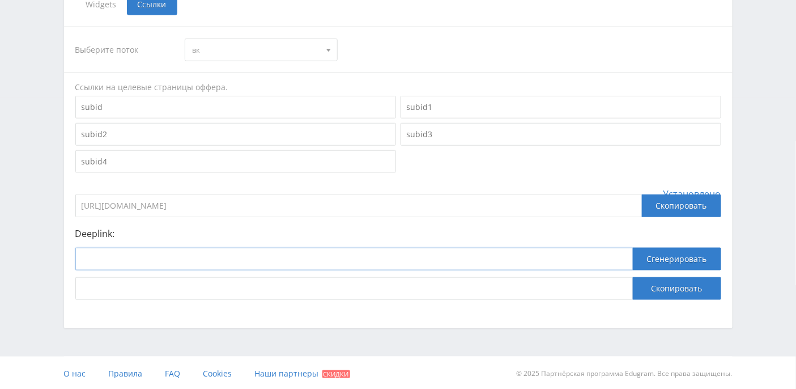
click at [201, 255] on input at bounding box center [354, 259] width 558 height 23
paste input "https://study24.ai/chat/referat_plus_bot"
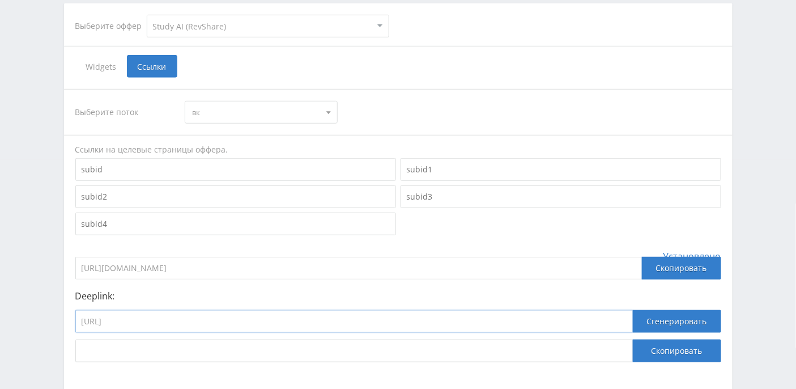
scroll to position [216, 0]
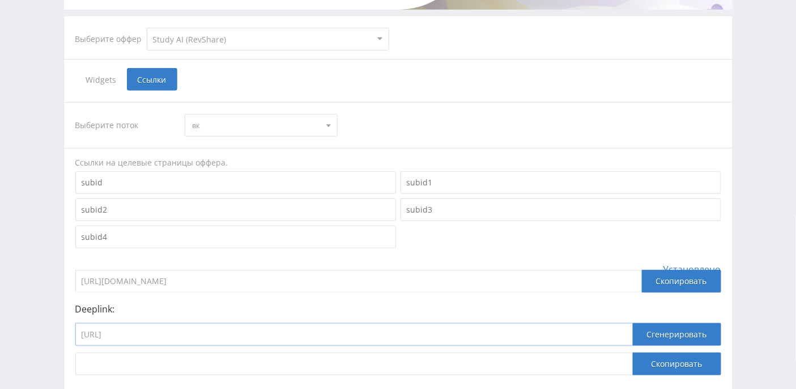
type input "https://study24.ai/chat/referat_plus_bot"
click at [326, 125] on div at bounding box center [328, 126] width 17 height 22
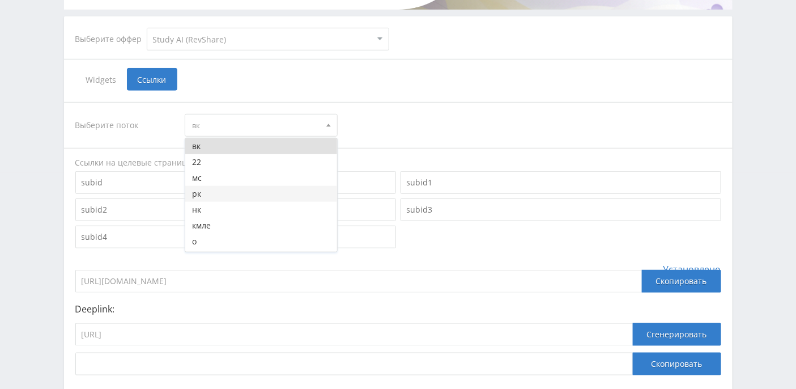
click at [255, 197] on button "рк" at bounding box center [261, 194] width 152 height 16
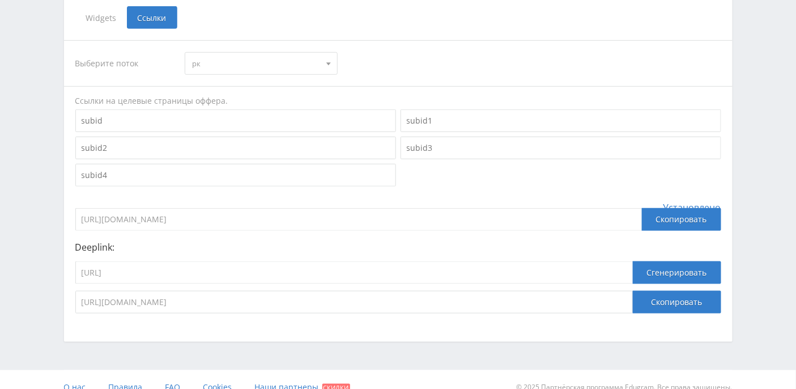
scroll to position [291, 0]
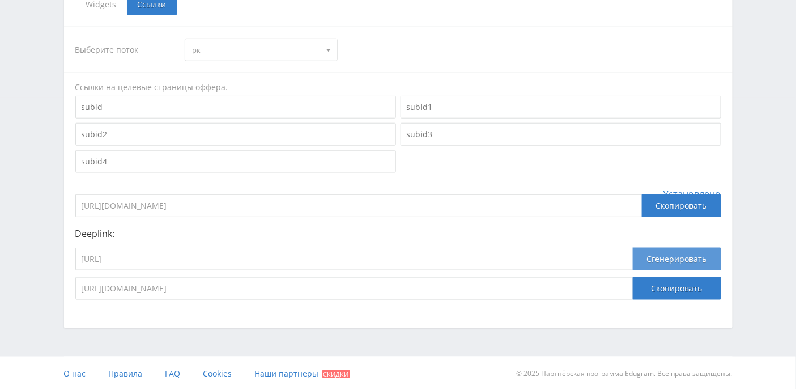
click at [670, 252] on button "Сгенерировать" at bounding box center [677, 259] width 88 height 23
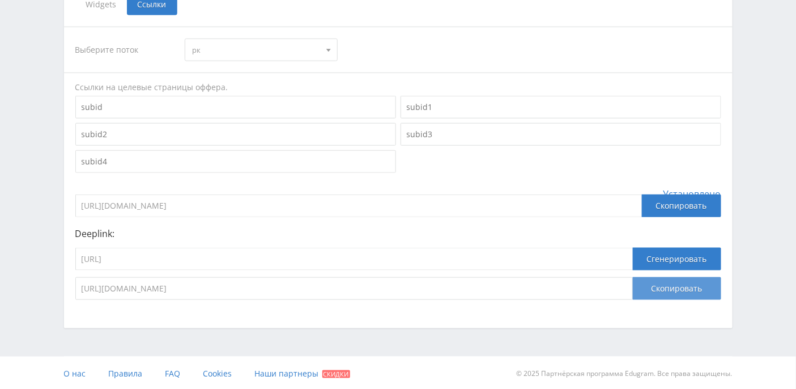
click at [667, 284] on button "Скопировать" at bounding box center [677, 288] width 88 height 23
drag, startPoint x: 669, startPoint y: 257, endPoint x: 308, endPoint y: 253, distance: 361.7
click at [308, 253] on div "https://study24.ai/chat/referat_plus_bot Сгенерировать" at bounding box center [398, 262] width 646 height 29
drag, startPoint x: 257, startPoint y: 261, endPoint x: 33, endPoint y: 252, distance: 223.5
click at [33, 252] on div "Telegram-канал Инструменты База знаний Ваш менеджер: Alex Alex Online @edugram_…" at bounding box center [398, 50] width 796 height 682
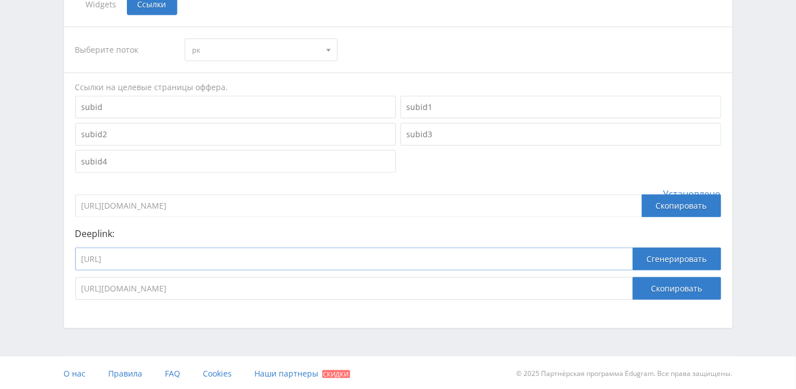
paste input "chat_gpt5"
type input "https://study24.ai/chat/chat_gpt5"
click at [660, 261] on button "Сгенерировать" at bounding box center [677, 259] width 88 height 23
click at [681, 290] on button "Скопировать" at bounding box center [677, 288] width 88 height 23
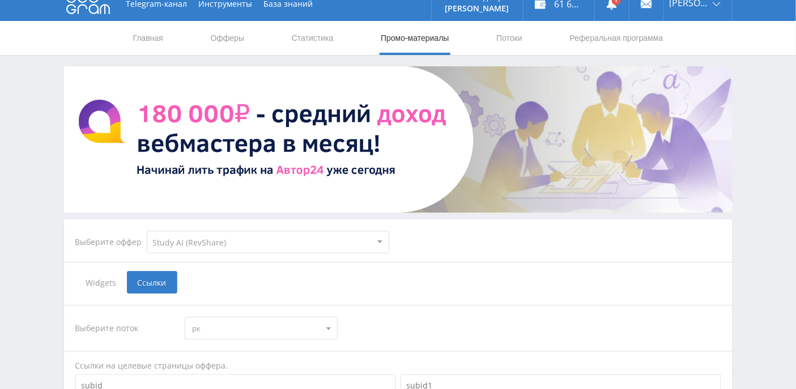
scroll to position [0, 0]
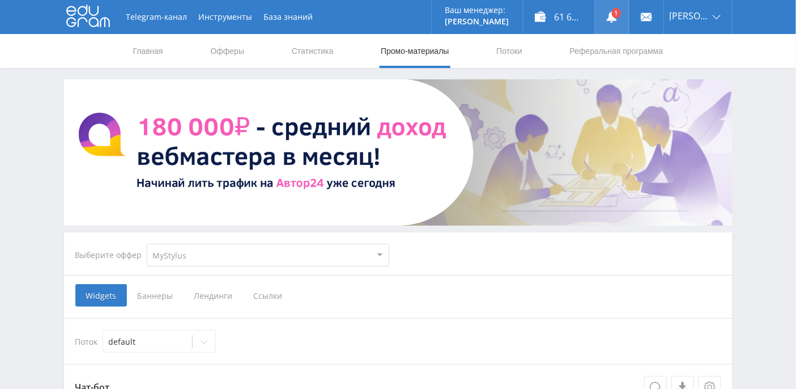
click at [617, 16] on use at bounding box center [612, 16] width 10 height 11
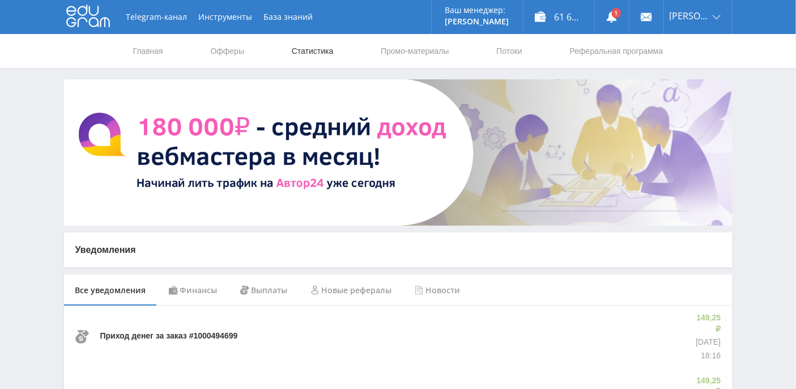
click at [313, 53] on link "Статистика" at bounding box center [313, 51] width 44 height 34
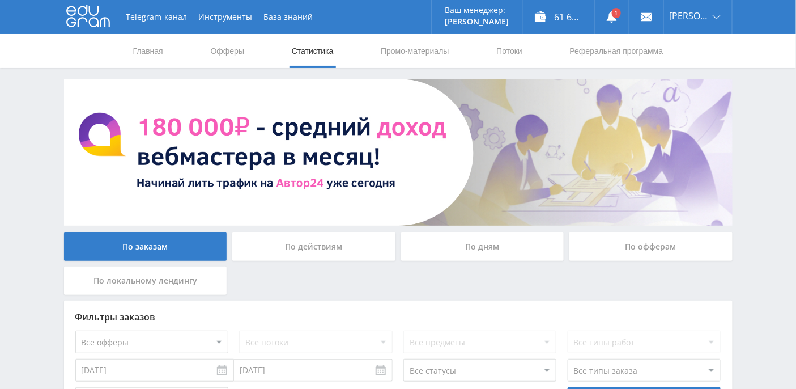
click at [490, 245] on div "По дням" at bounding box center [482, 246] width 163 height 28
click at [0, 0] on input "По дням" at bounding box center [0, 0] width 0 height 0
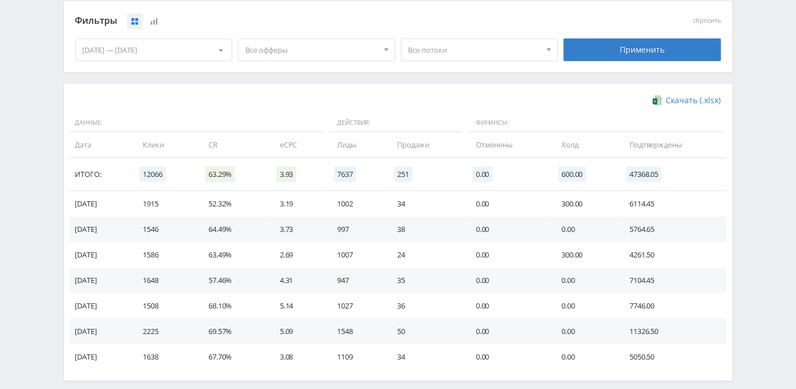
scroll to position [352, 0]
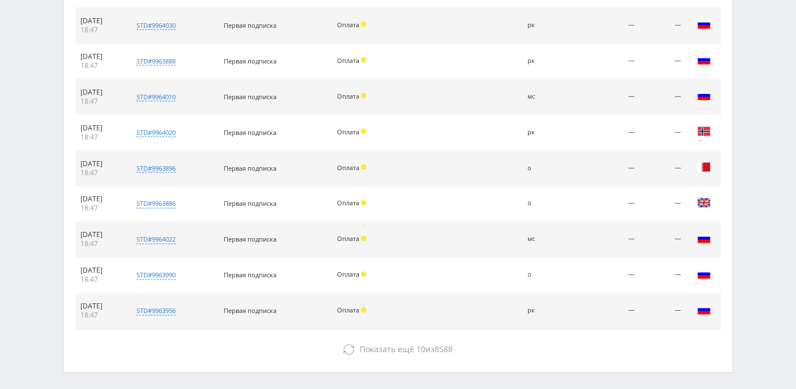
scroll to position [292, 0]
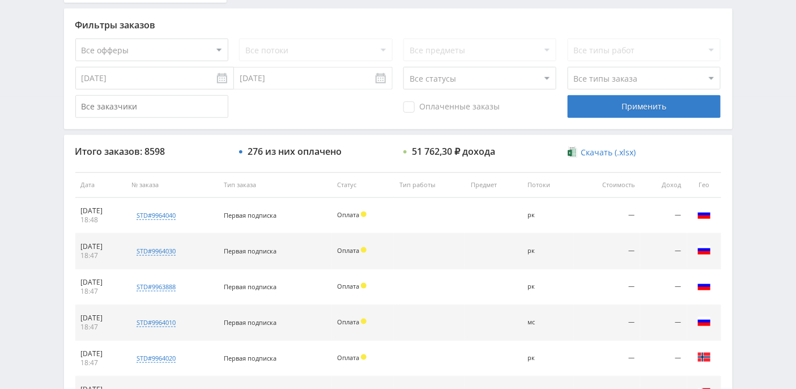
click at [545, 82] on select "Все статусы В аукционе В работе На гарантии Завершен Возврат Черновик" at bounding box center [480, 78] width 153 height 23
click at [222, 49] on select "Все офферы MyStylus MyStylus - Revshare Кэмп Studybay Автор24 Studybay [GEOGRAP…" at bounding box center [151, 50] width 153 height 23
select select "376"
click at [552, 80] on select "Все статусы В аукционе В работе На гарантии Завершен Возврат Черновик" at bounding box center [480, 78] width 153 height 23
click at [379, 53] on select "Все потоки вк 22 мс рк нк кмле о нб в ik кm default" at bounding box center [315, 50] width 153 height 23
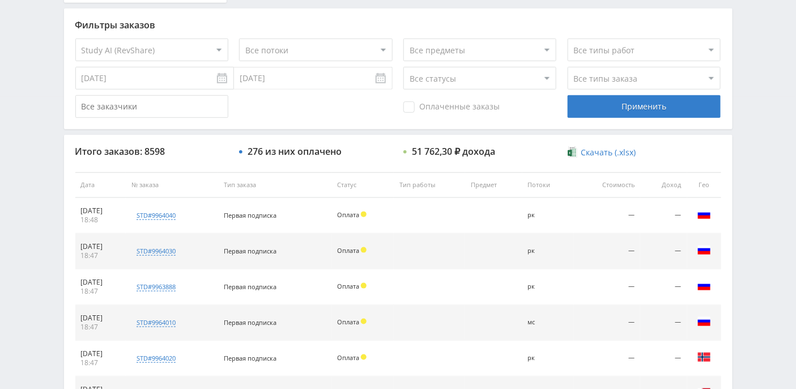
click at [239, 39] on select "Все потоки вк 22 мс рк нк кмле о нб в ik кm default" at bounding box center [315, 50] width 153 height 23
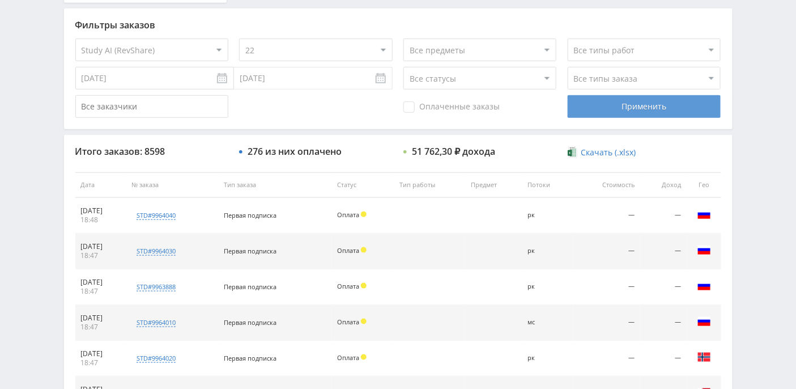
click at [605, 103] on div "Применить" at bounding box center [644, 106] width 153 height 23
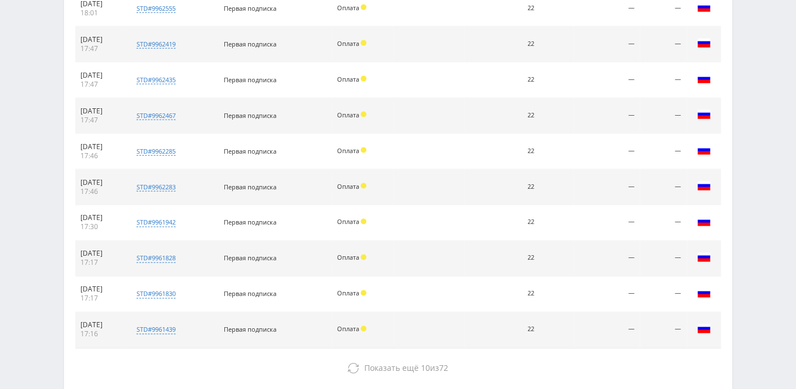
scroll to position [560, 0]
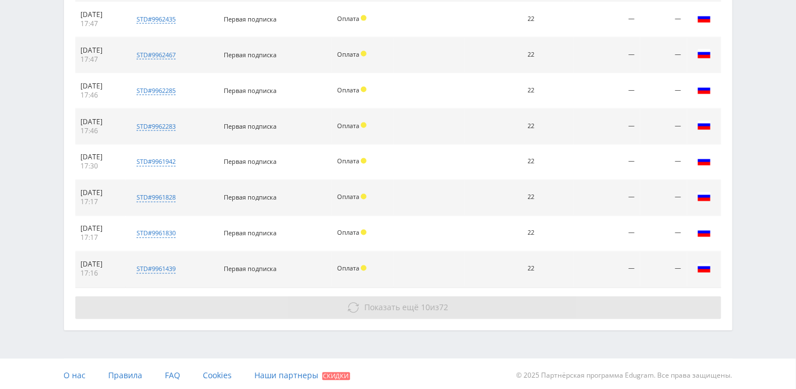
click at [425, 308] on span "10" at bounding box center [425, 307] width 9 height 11
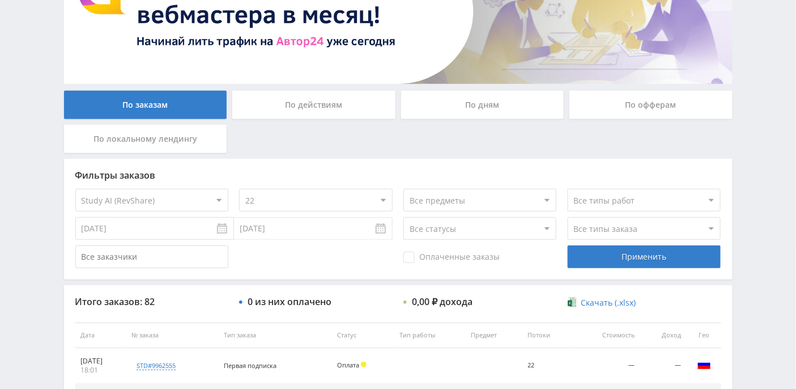
scroll to position [151, 0]
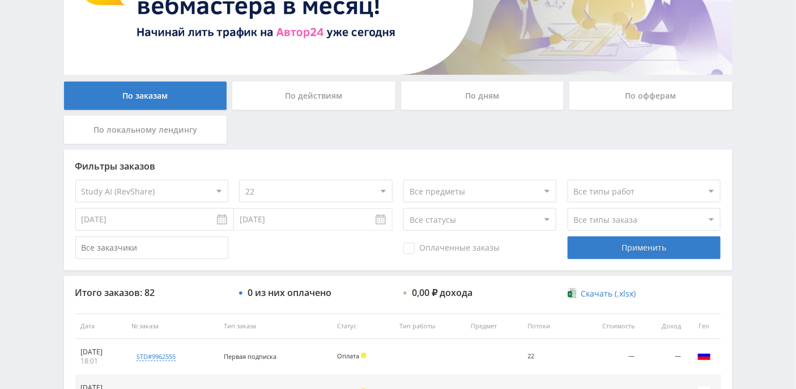
click at [381, 192] on select "Все потоки вк 22 мс рк нк кмле о нб в ik кm default" at bounding box center [315, 191] width 153 height 23
select select "6695097"
click at [239, 180] on select "Все потоки вк 22 мс рк нк кмле о нб в ik кm default" at bounding box center [315, 191] width 153 height 23
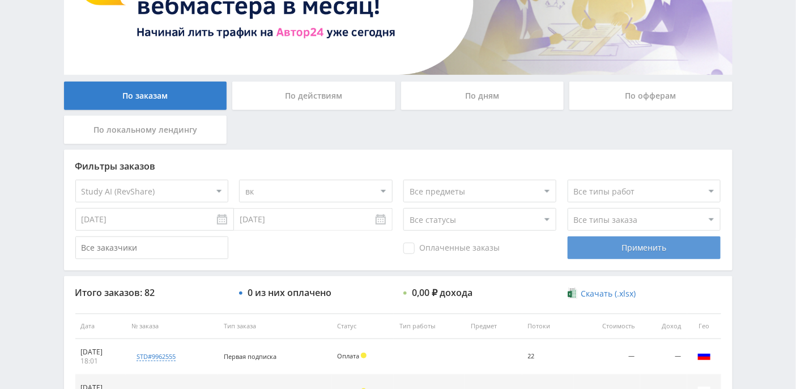
click at [619, 248] on div "Применить" at bounding box center [644, 247] width 153 height 23
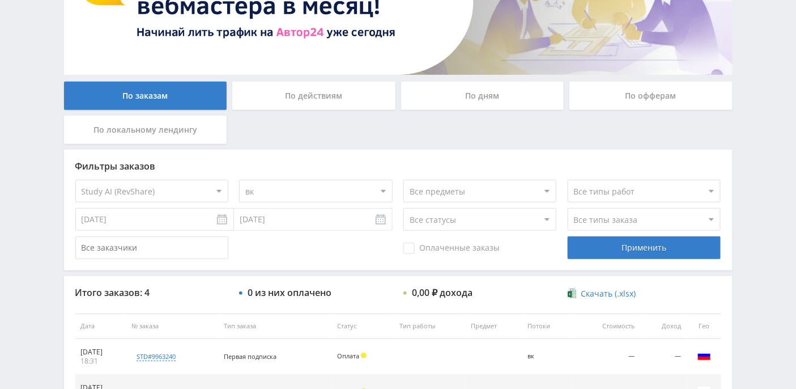
click at [382, 183] on select "Все потоки вк 22 мс рк нк кмле о нб в ik кm default" at bounding box center [315, 191] width 153 height 23
click at [239, 180] on select "Все потоки вк 22 мс рк нк кмле о нб в ik кm default" at bounding box center [315, 191] width 153 height 23
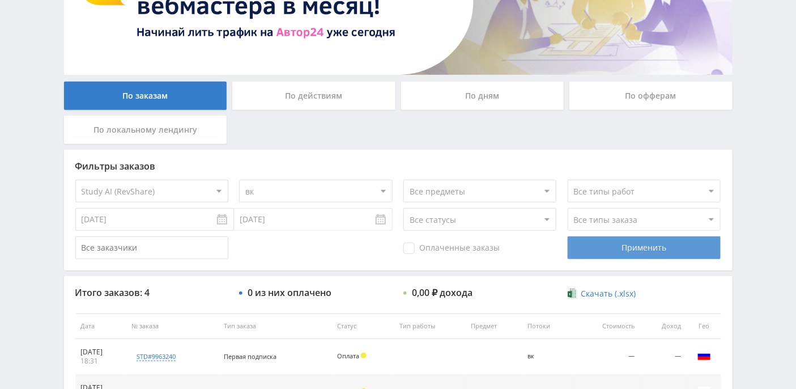
click at [649, 248] on div "Применить" at bounding box center [644, 247] width 153 height 23
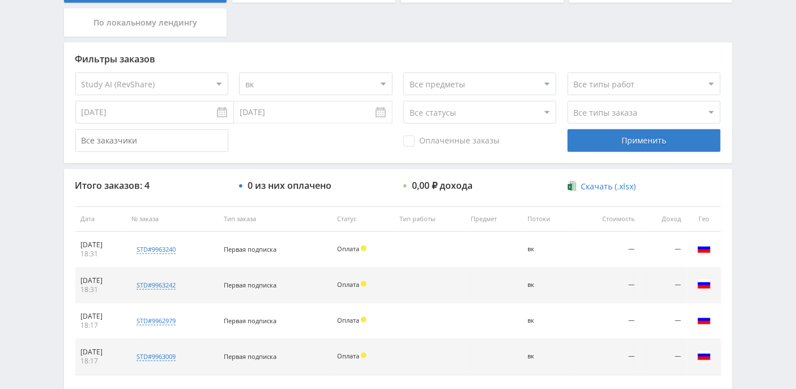
scroll to position [0, 0]
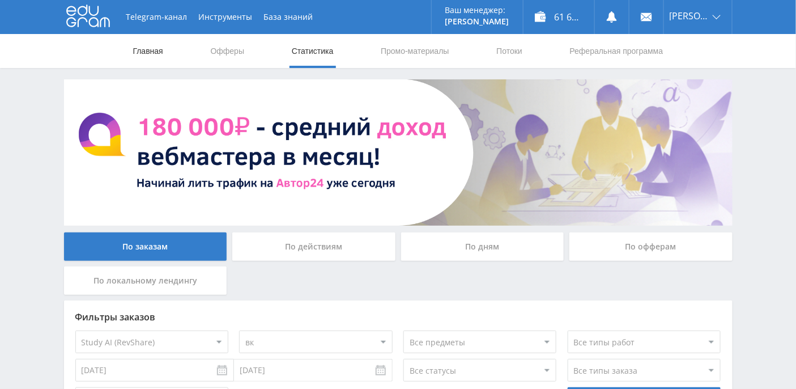
click at [147, 51] on link "Главная" at bounding box center [148, 51] width 32 height 34
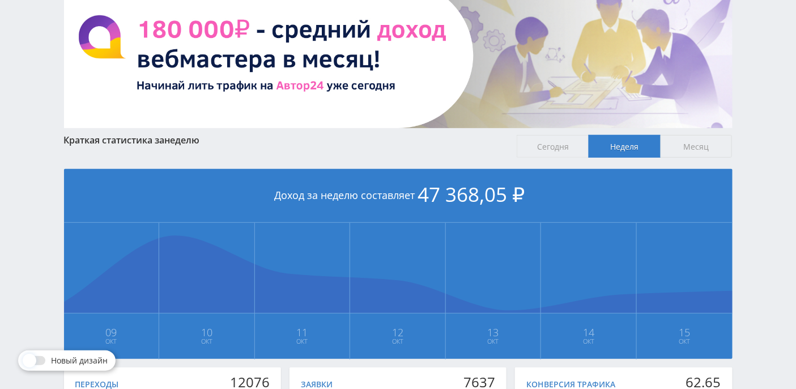
scroll to position [63, 0]
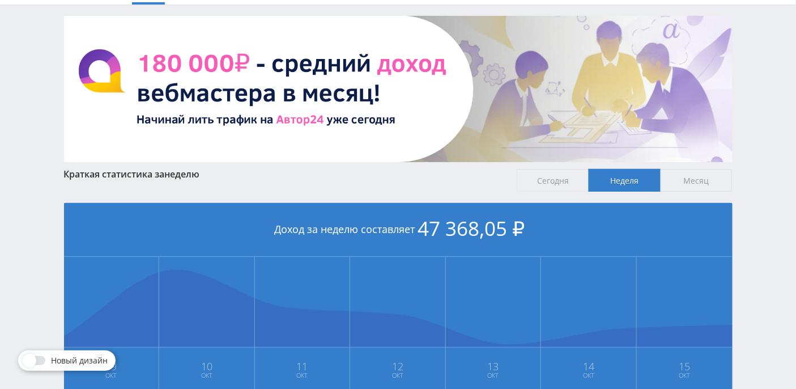
click at [45, 364] on div at bounding box center [35, 360] width 32 height 9
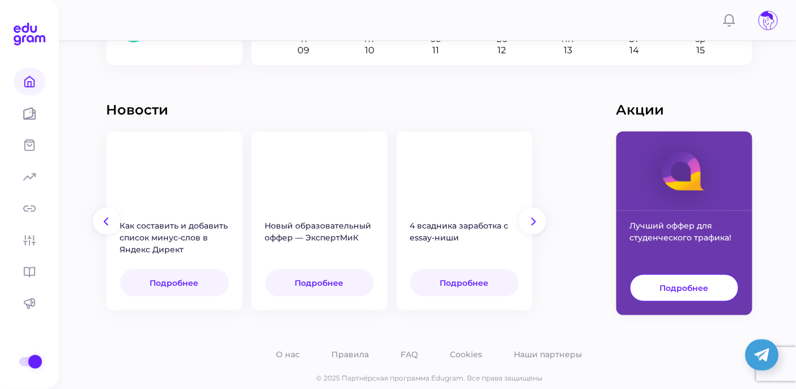
scroll to position [417, 0]
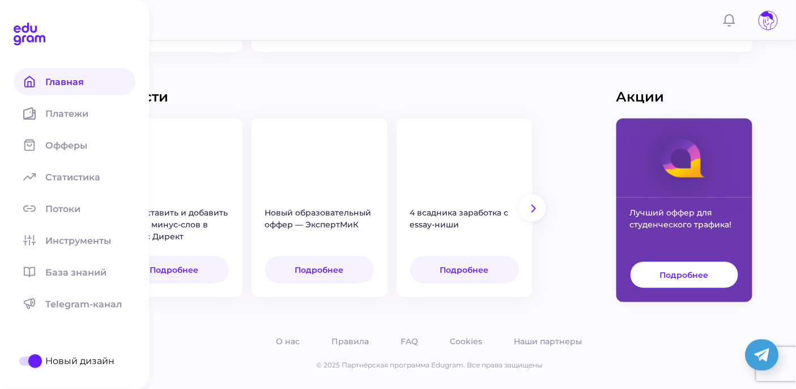
click at [27, 361] on div at bounding box center [29, 361] width 11 height 9
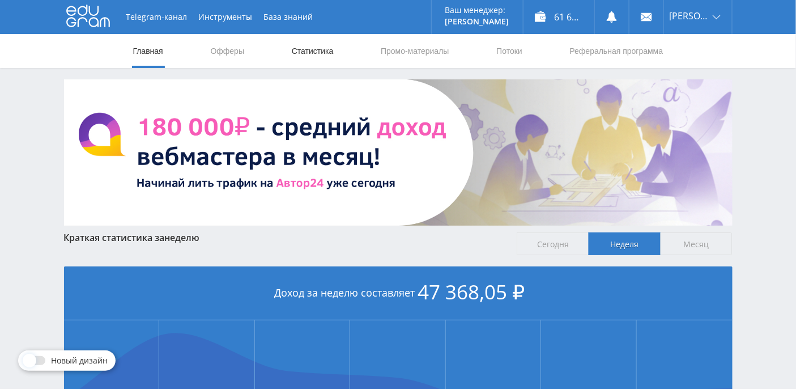
click at [324, 54] on link "Статистика" at bounding box center [313, 51] width 44 height 34
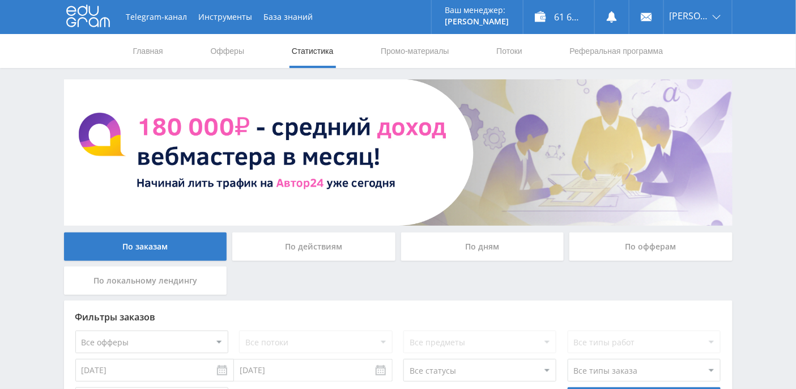
click at [612, 246] on div "По офферам" at bounding box center [651, 246] width 163 height 28
click at [0, 0] on input "По офферам" at bounding box center [0, 0] width 0 height 0
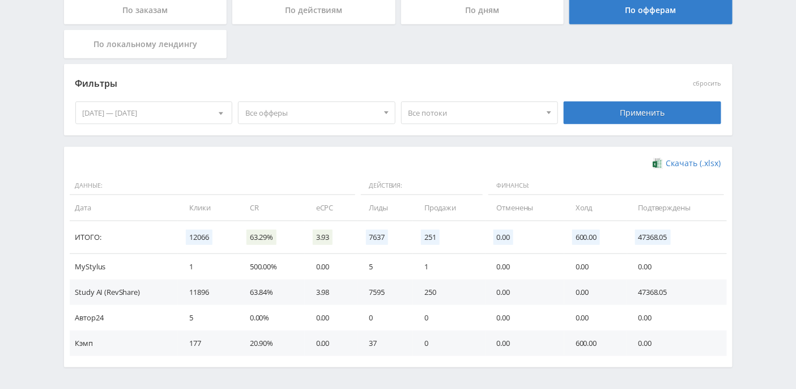
scroll to position [276, 0]
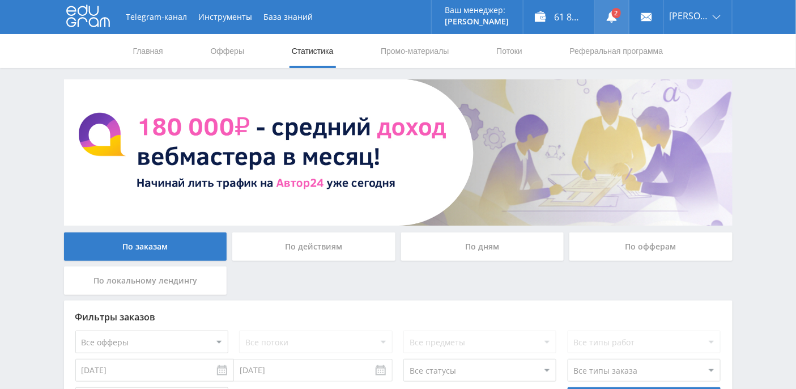
click at [629, 15] on link at bounding box center [612, 17] width 34 height 34
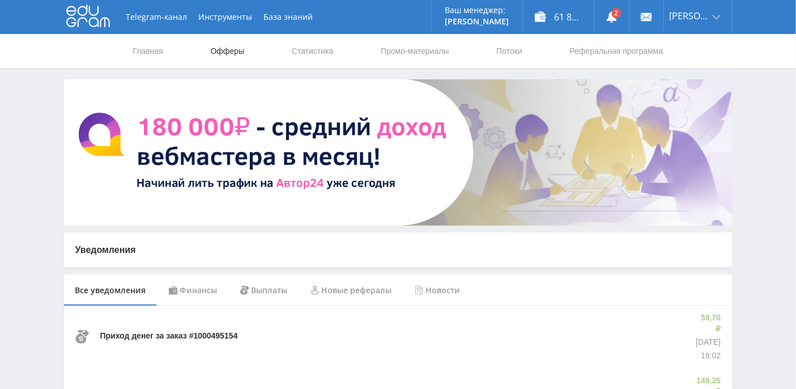
click at [230, 49] on link "Офферы" at bounding box center [228, 51] width 36 height 34
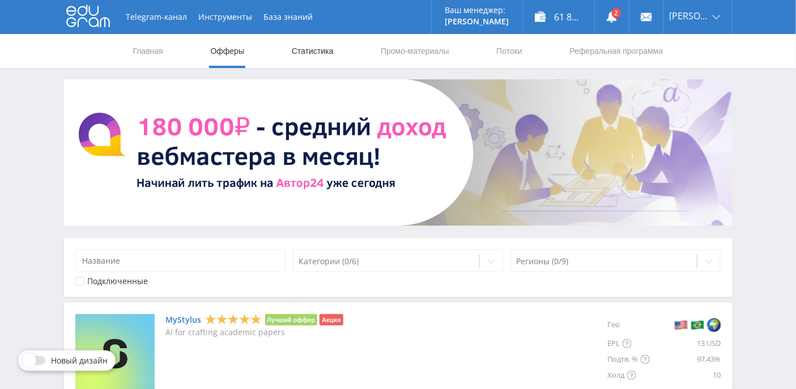
click at [304, 56] on link "Статистика" at bounding box center [313, 51] width 44 height 34
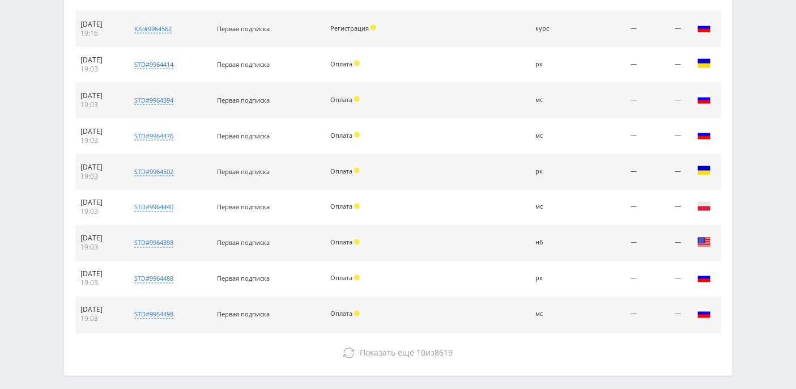
scroll to position [560, 0]
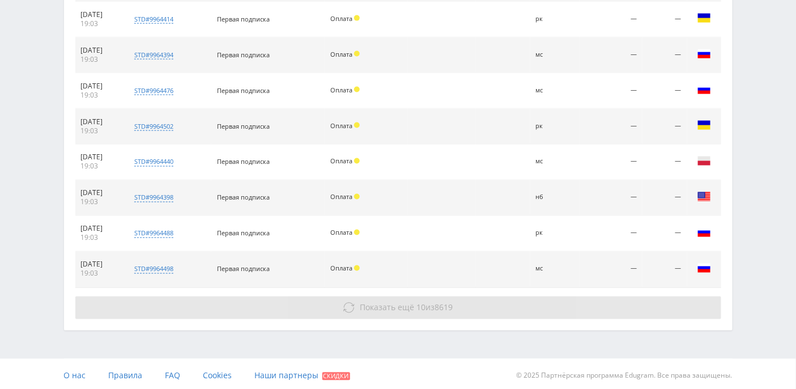
click at [360, 312] on button "Показать ещё 10 из 8619" at bounding box center [398, 307] width 646 height 23
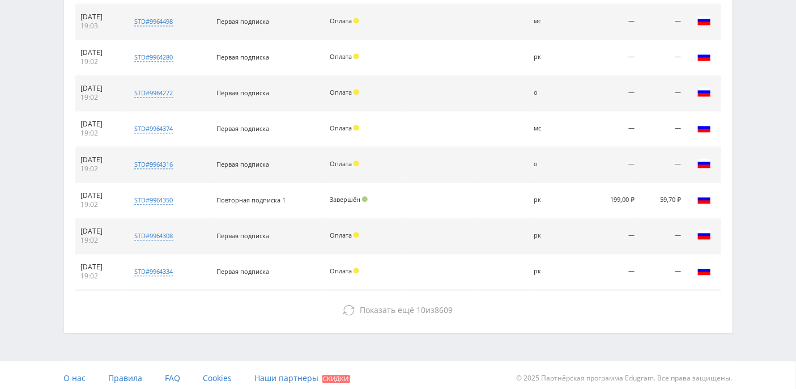
scroll to position [808, 0]
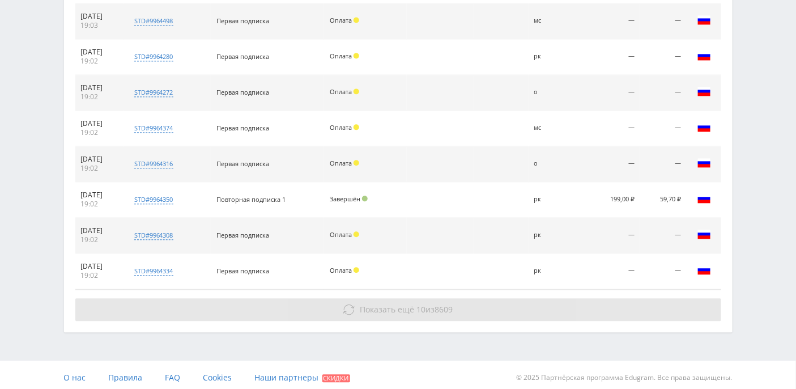
click at [366, 304] on span "Показать ещё" at bounding box center [387, 309] width 54 height 11
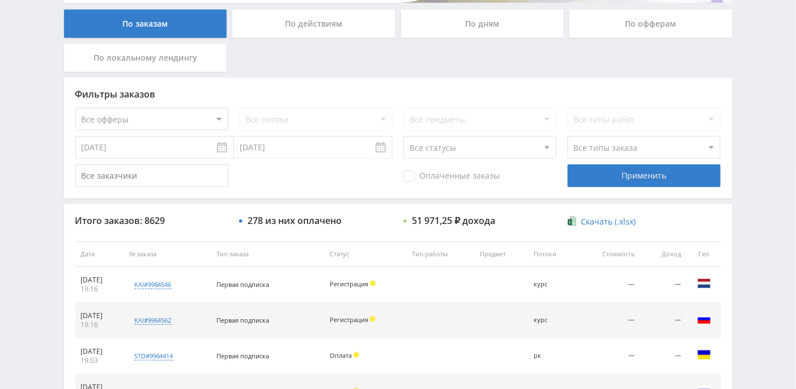
scroll to position [0, 0]
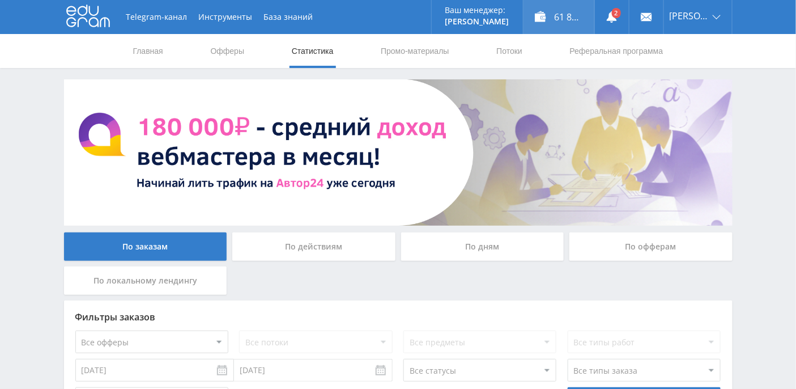
click at [561, 19] on div "61 812,71 ₽" at bounding box center [559, 17] width 71 height 34
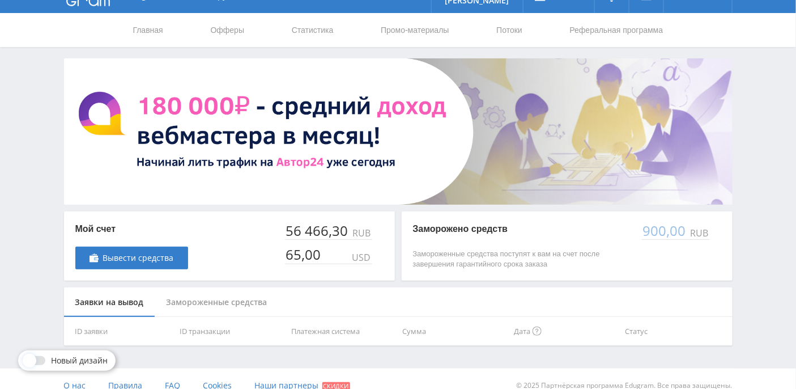
scroll to position [33, 0]
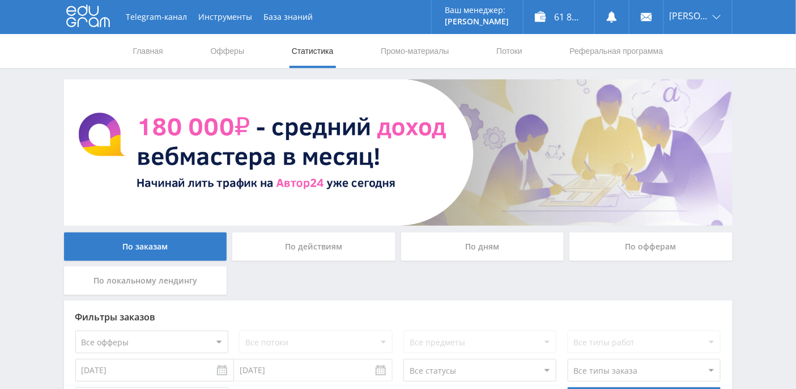
click at [520, 245] on div "По дням" at bounding box center [482, 246] width 163 height 28
click at [0, 0] on input "По дням" at bounding box center [0, 0] width 0 height 0
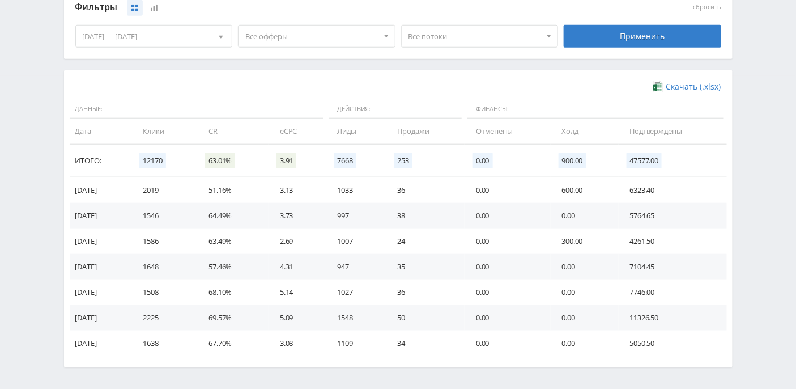
scroll to position [352, 0]
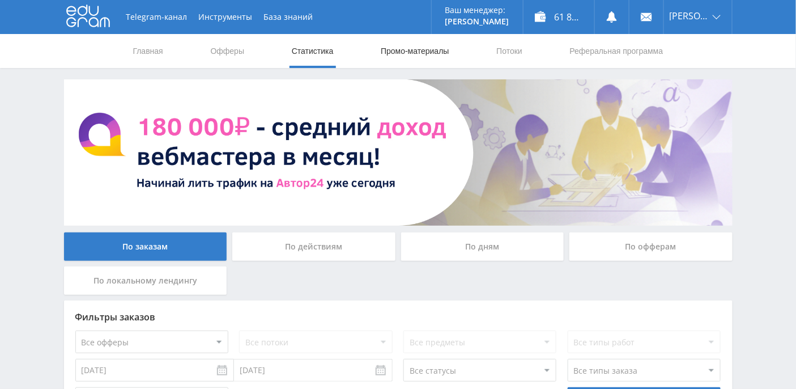
click at [411, 59] on link "Промо-материалы" at bounding box center [415, 51] width 70 height 34
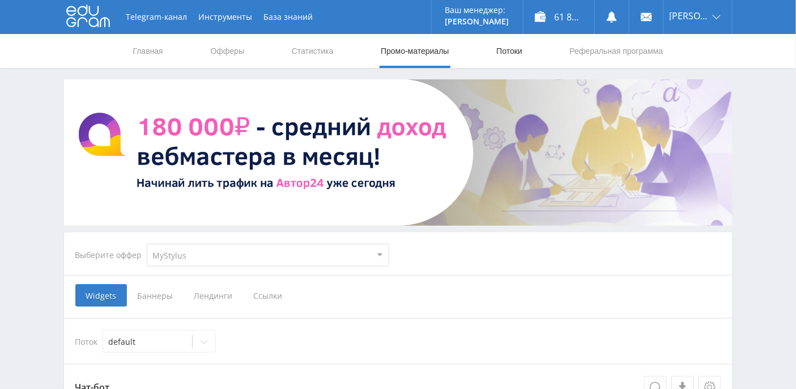
click at [509, 56] on link "Потоки" at bounding box center [509, 51] width 28 height 34
